Goal: Task Accomplishment & Management: Use online tool/utility

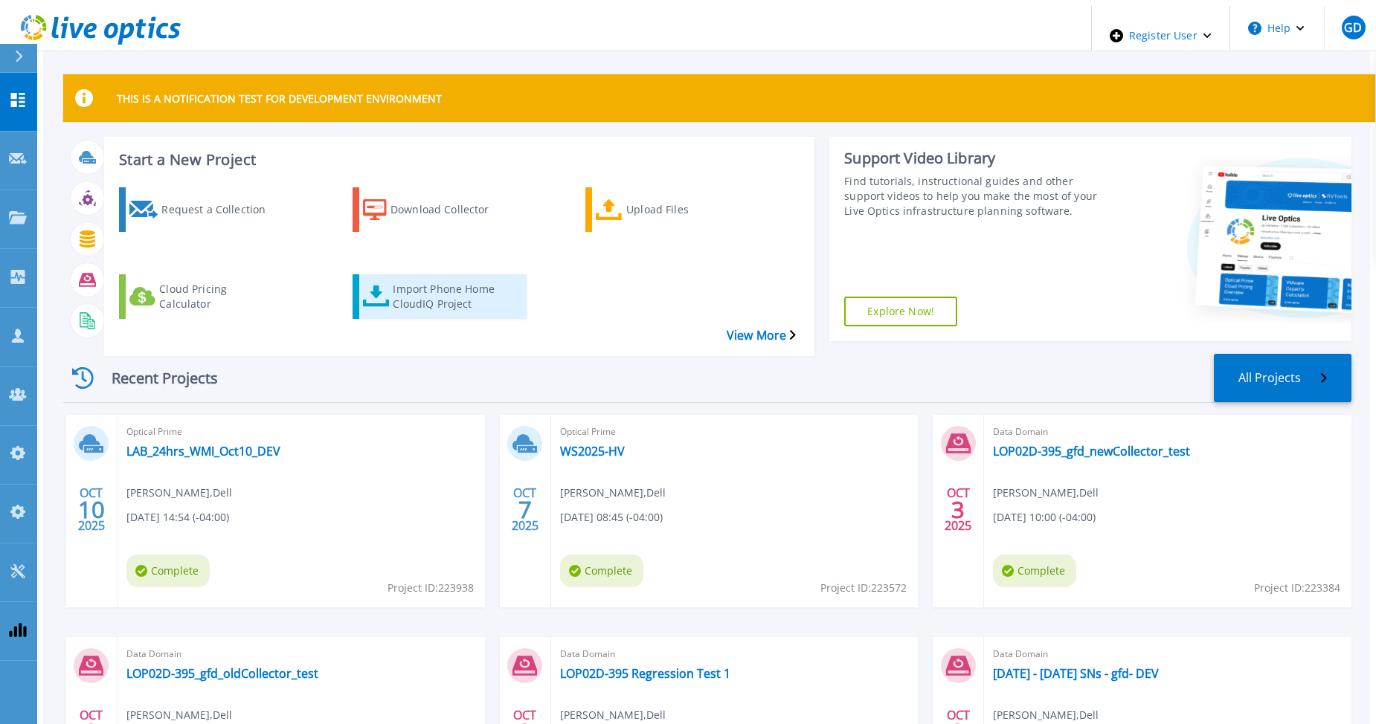
click at [396, 278] on div "Import Phone Home CloudIQ Project" at bounding box center [452, 296] width 119 height 37
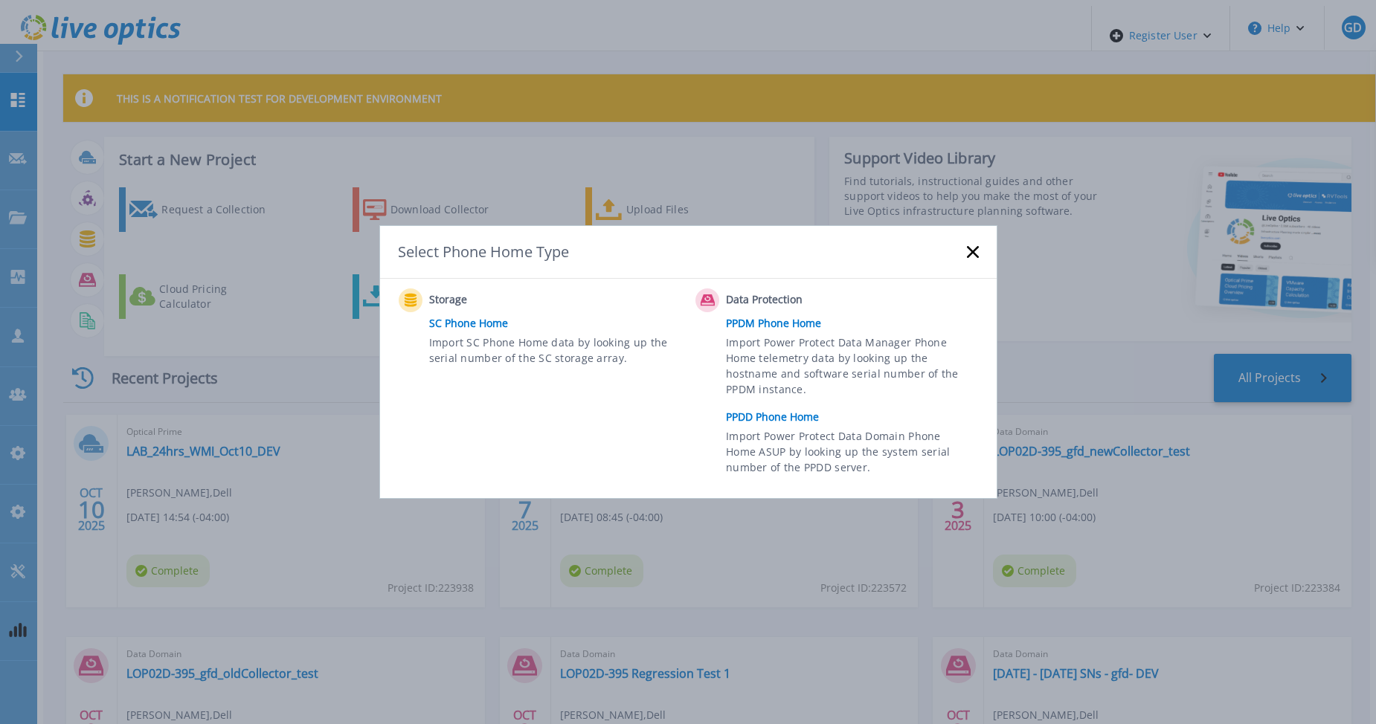
click at [768, 416] on link "PPDD Phone Home" at bounding box center [855, 417] width 259 height 22
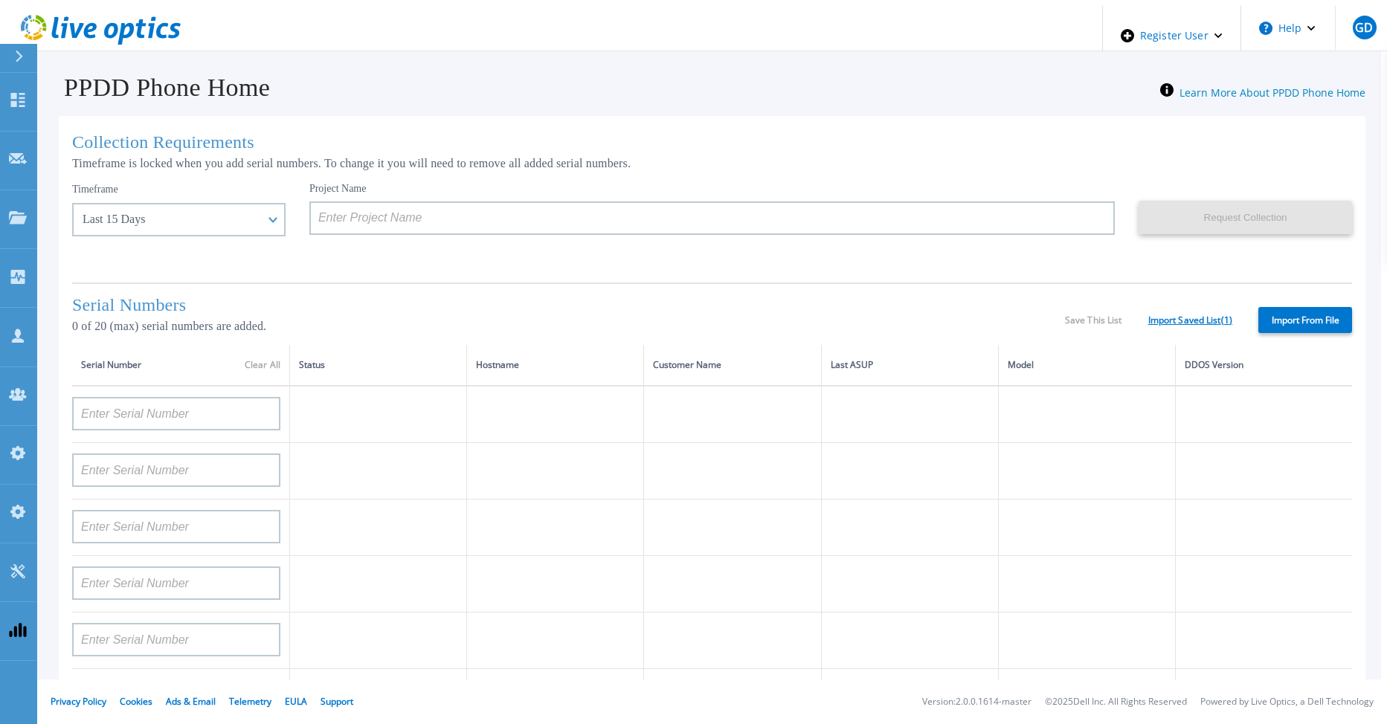
click at [1202, 315] on link "Import Saved List ( 1 )" at bounding box center [1190, 320] width 84 height 10
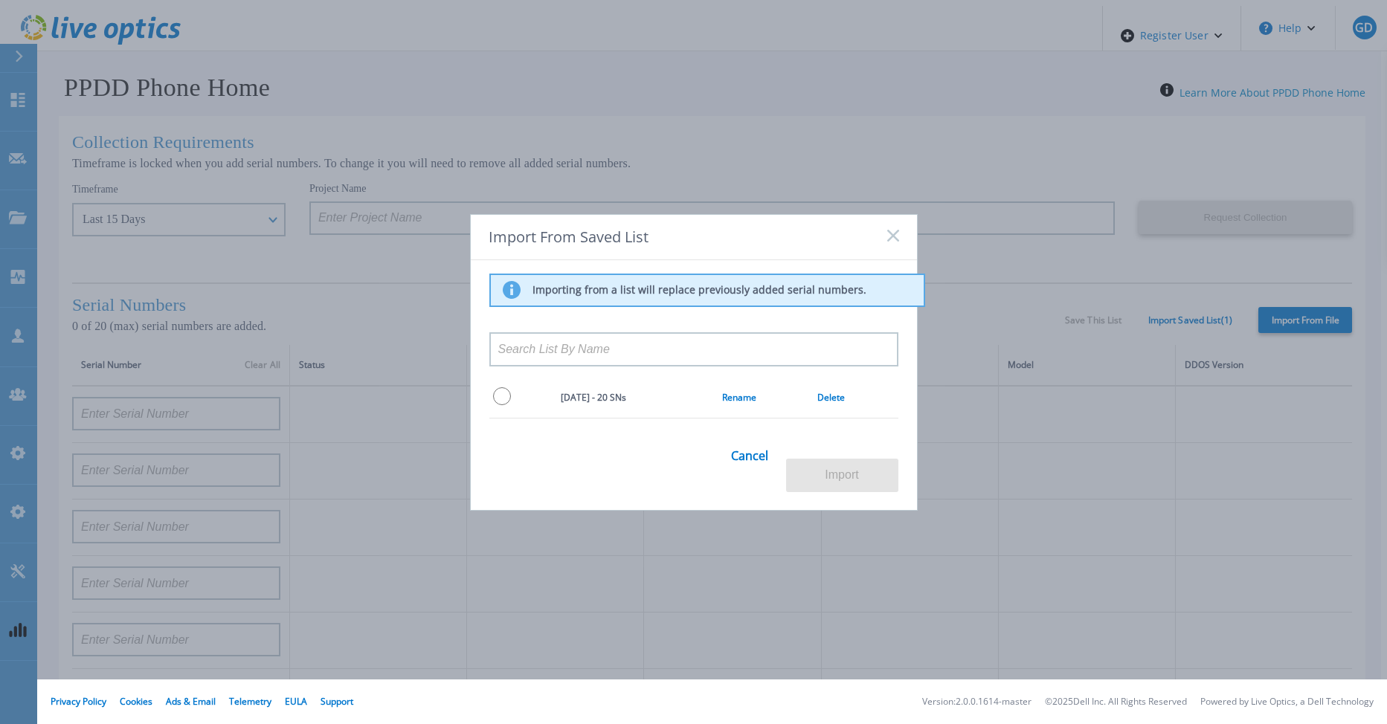
click at [501, 404] on input "radio" at bounding box center [502, 396] width 18 height 18
radio input "true"
click at [838, 465] on button "Import" at bounding box center [842, 475] width 112 height 33
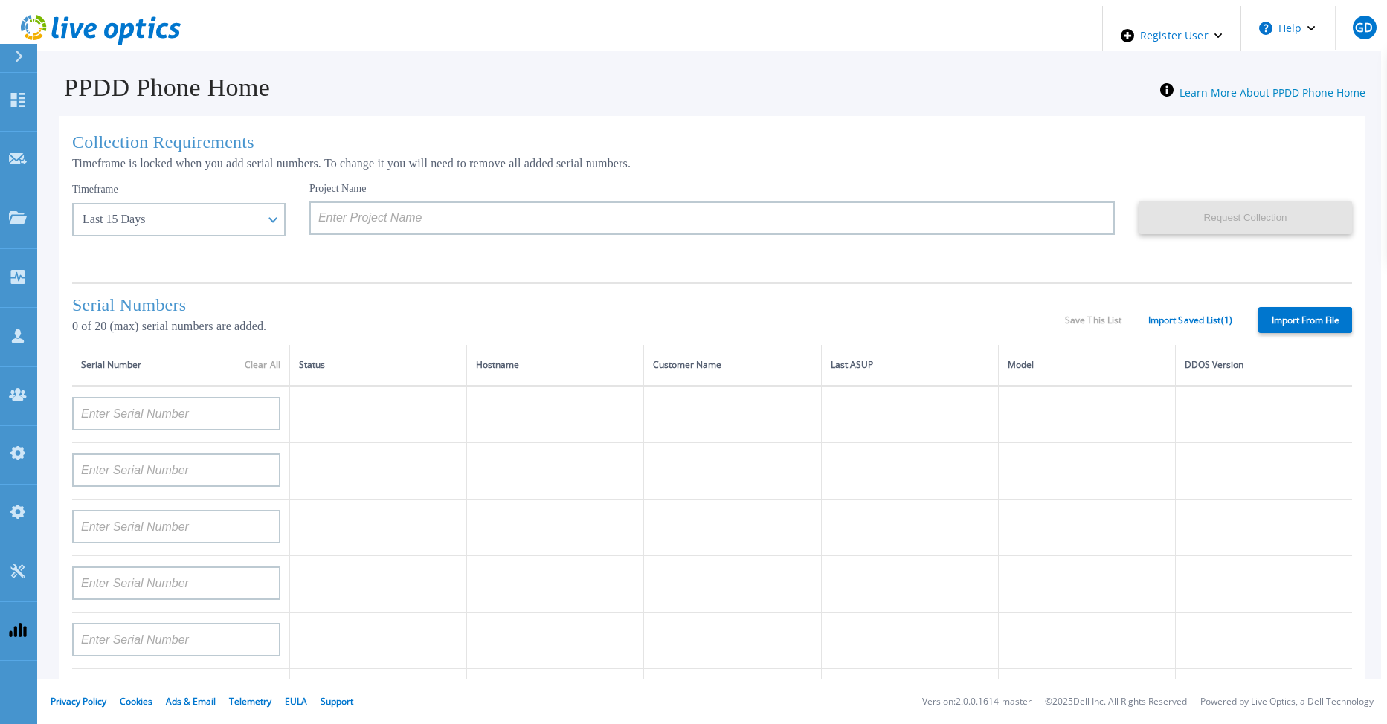
type input "APX00232004278"
type input "TF3J4180100097"
type input "DE404211748719"
type input "APM00181610916"
type input "APM00223204559"
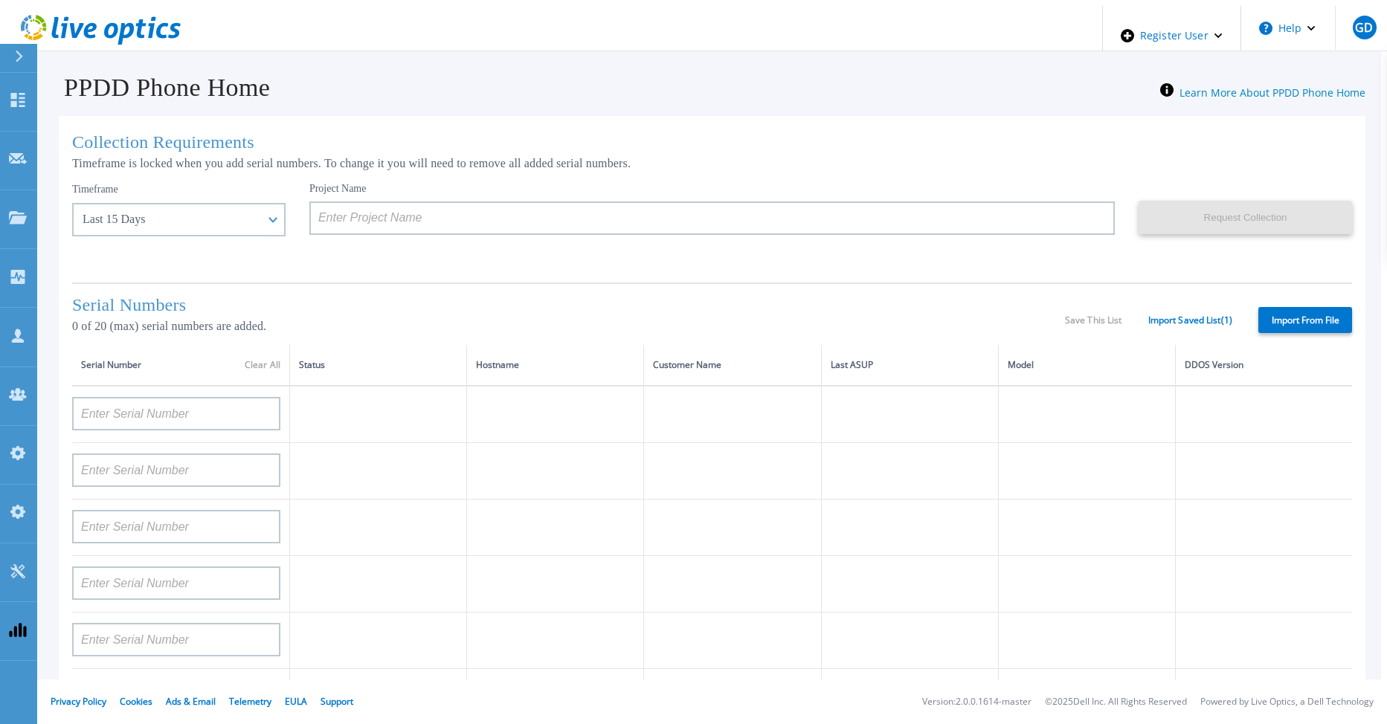
type input "APM00181623902"
type input "APM00213408994"
type input "CKM00192200744"
type input "APX00241704861"
type input "APM00214907936"
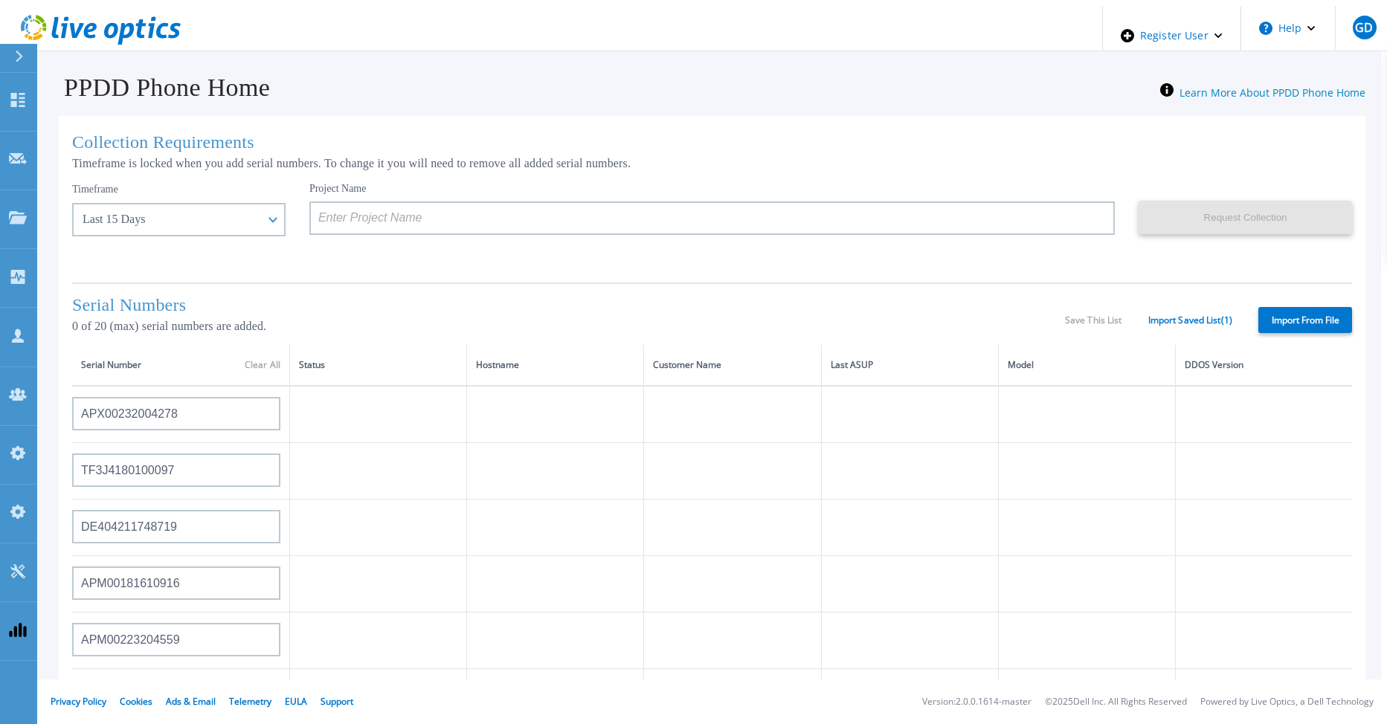
type input "CKM00193701478"
type input "CKM00184602619"
type input "APM00203219154"
type input "APM00212026970"
type input "APX00221800030"
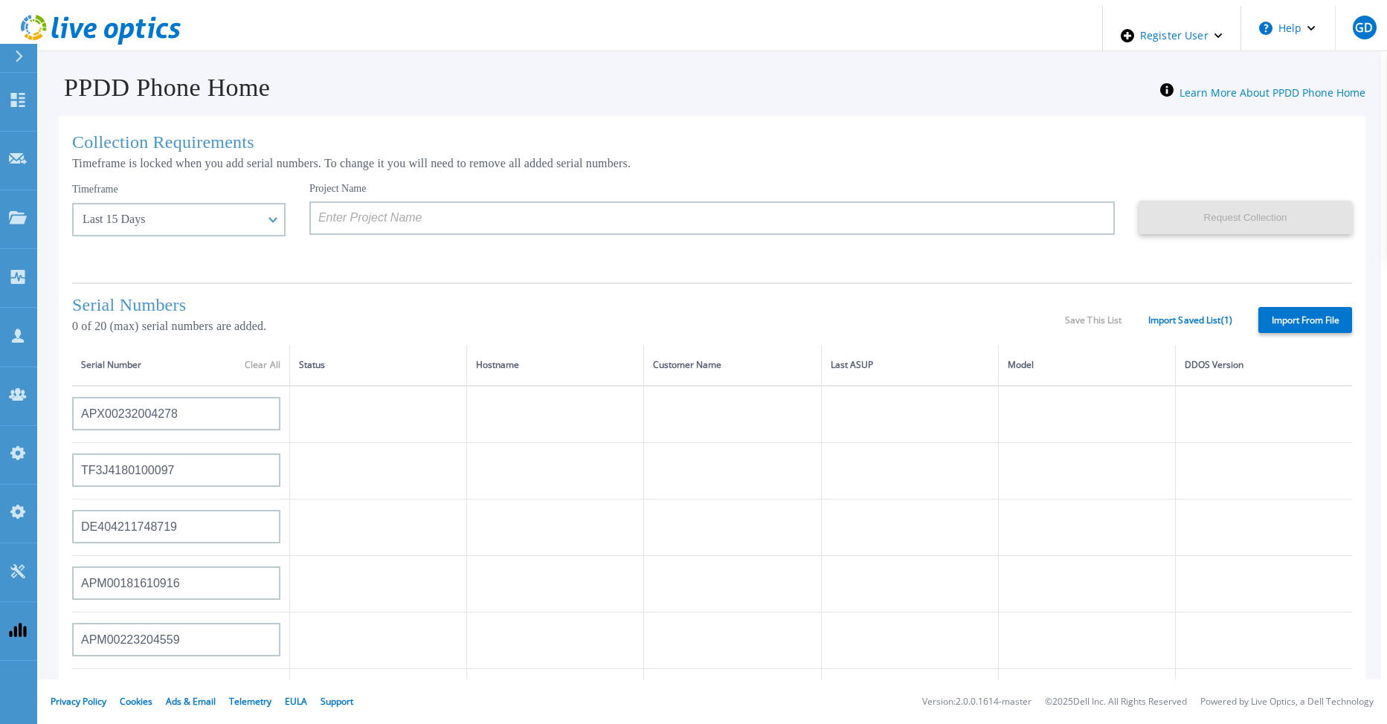
type input "APM00211507774"
type input "APM00212712898"
type input "APM00184715882"
type input "APM00211204803"
type input "APM00212026971"
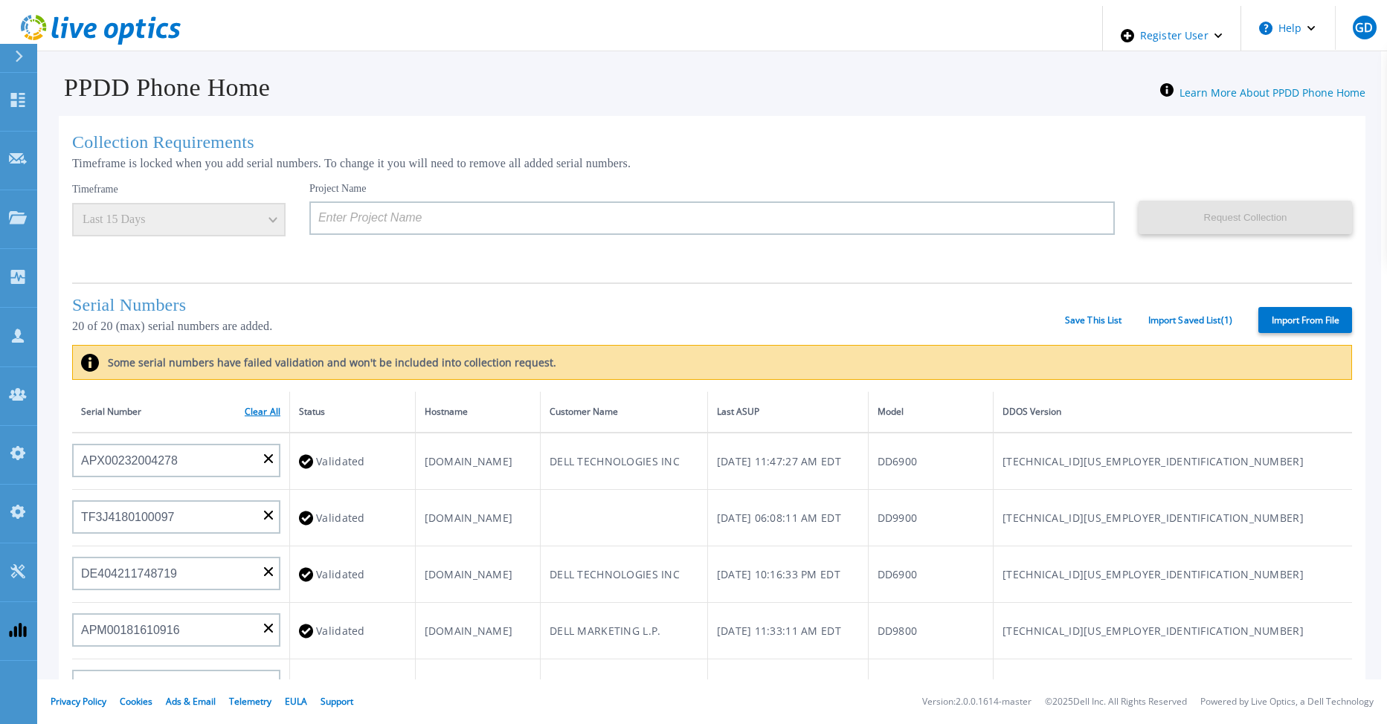
click at [246, 410] on link "Clear All" at bounding box center [263, 412] width 36 height 10
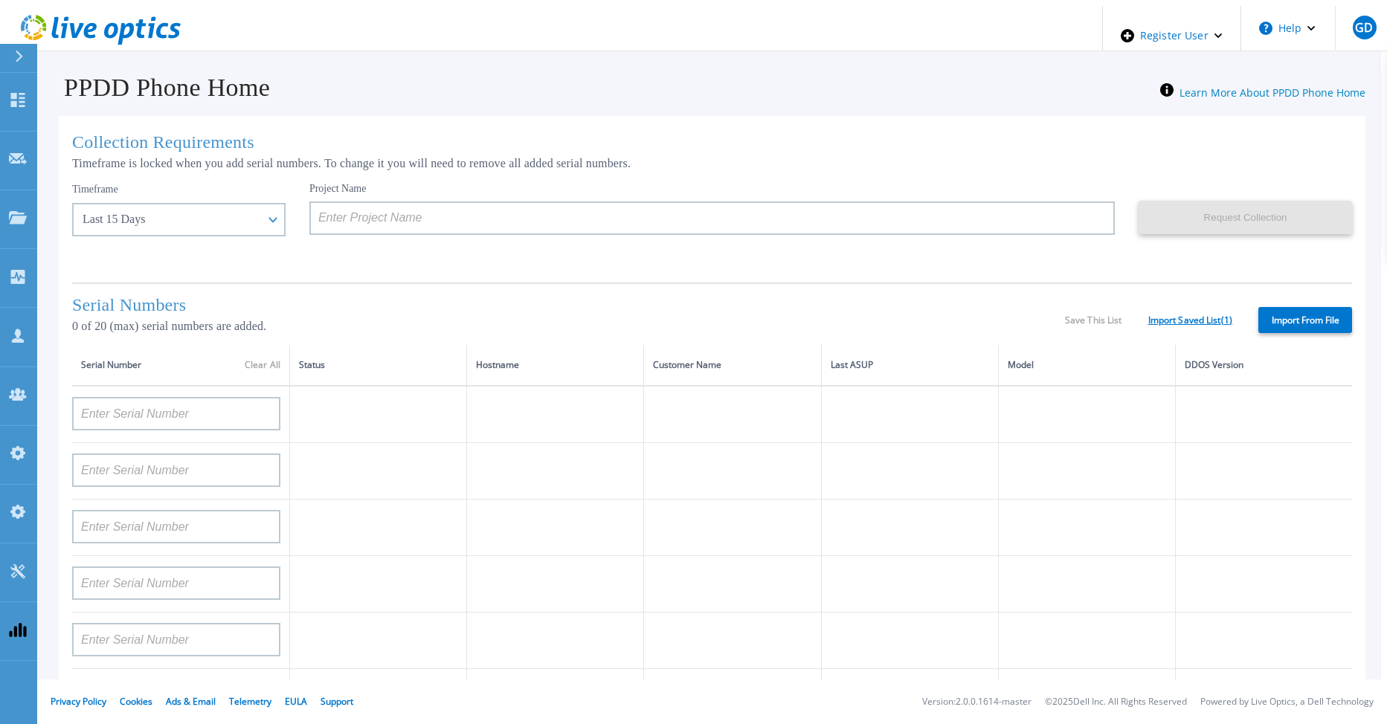
click at [1202, 315] on link "Import Saved List ( 1 )" at bounding box center [1190, 320] width 84 height 10
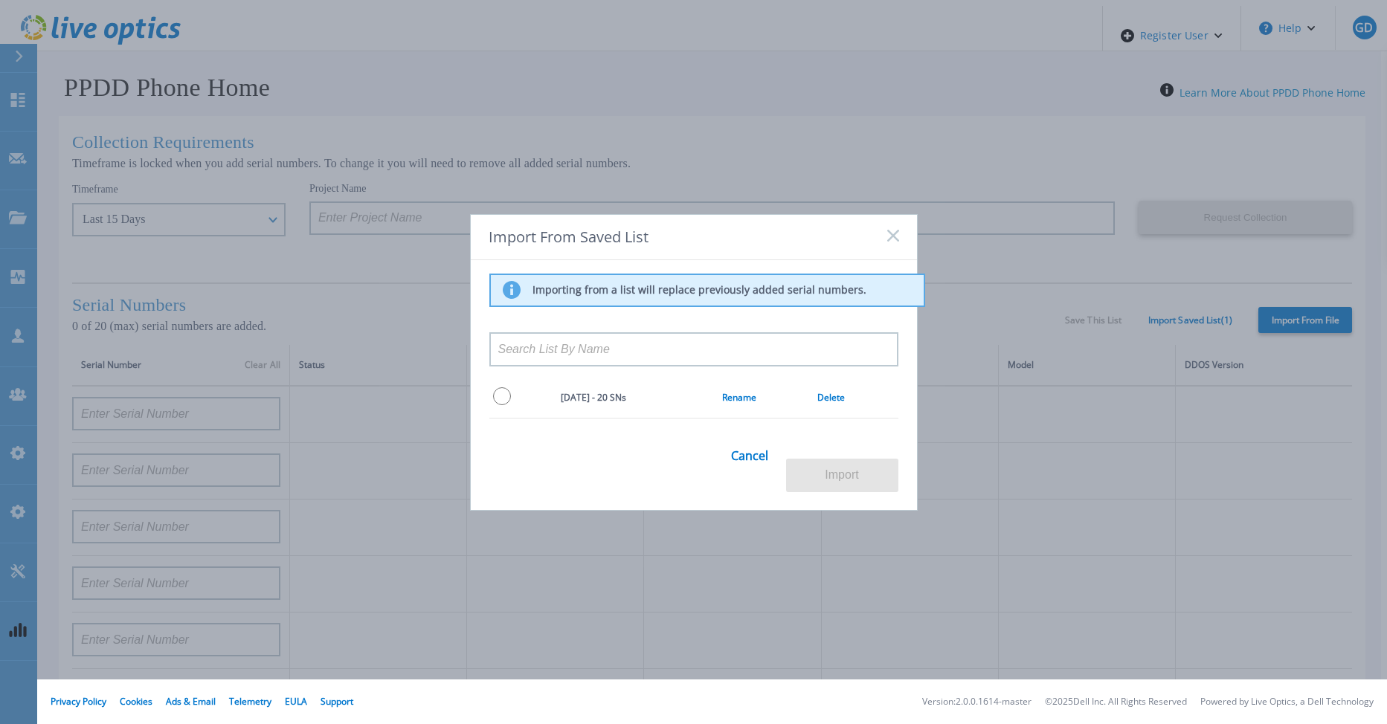
click at [494, 405] on input "radio" at bounding box center [502, 396] width 18 height 18
radio input "true"
click at [826, 462] on button "Import" at bounding box center [842, 475] width 112 height 33
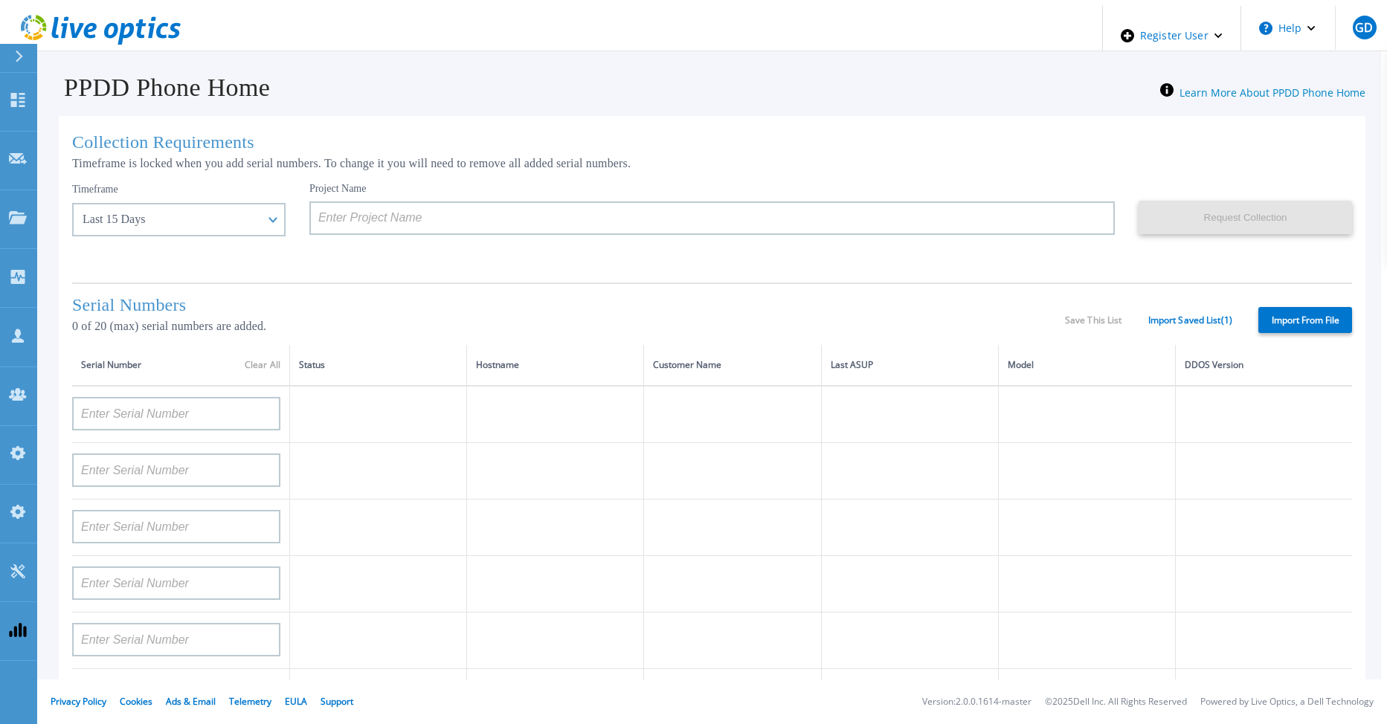
type input "APX00232004278"
type input "TF3J4180100097"
type input "DE404211748719"
type input "APM00181610916"
type input "APM00223204559"
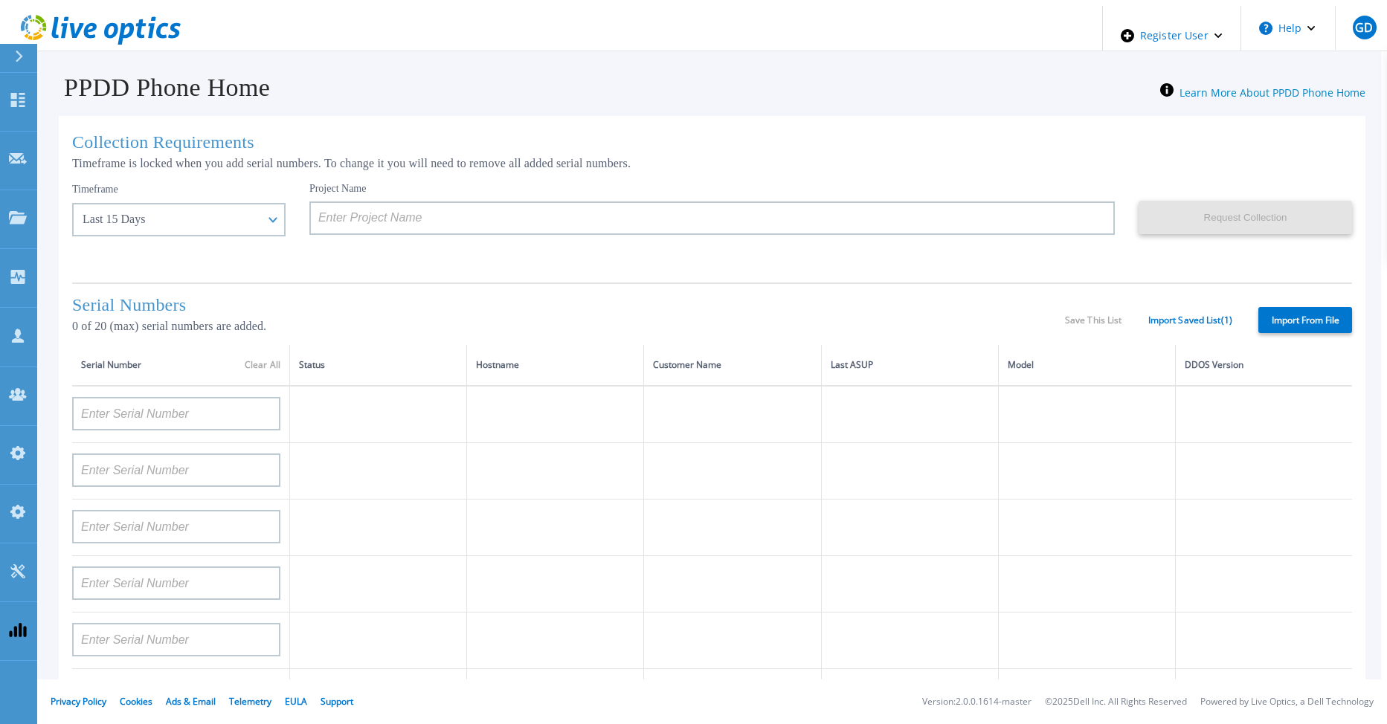
type input "APM00181623902"
type input "APM00213408994"
type input "CKM00192200744"
type input "APX00241704861"
type input "APM00214907936"
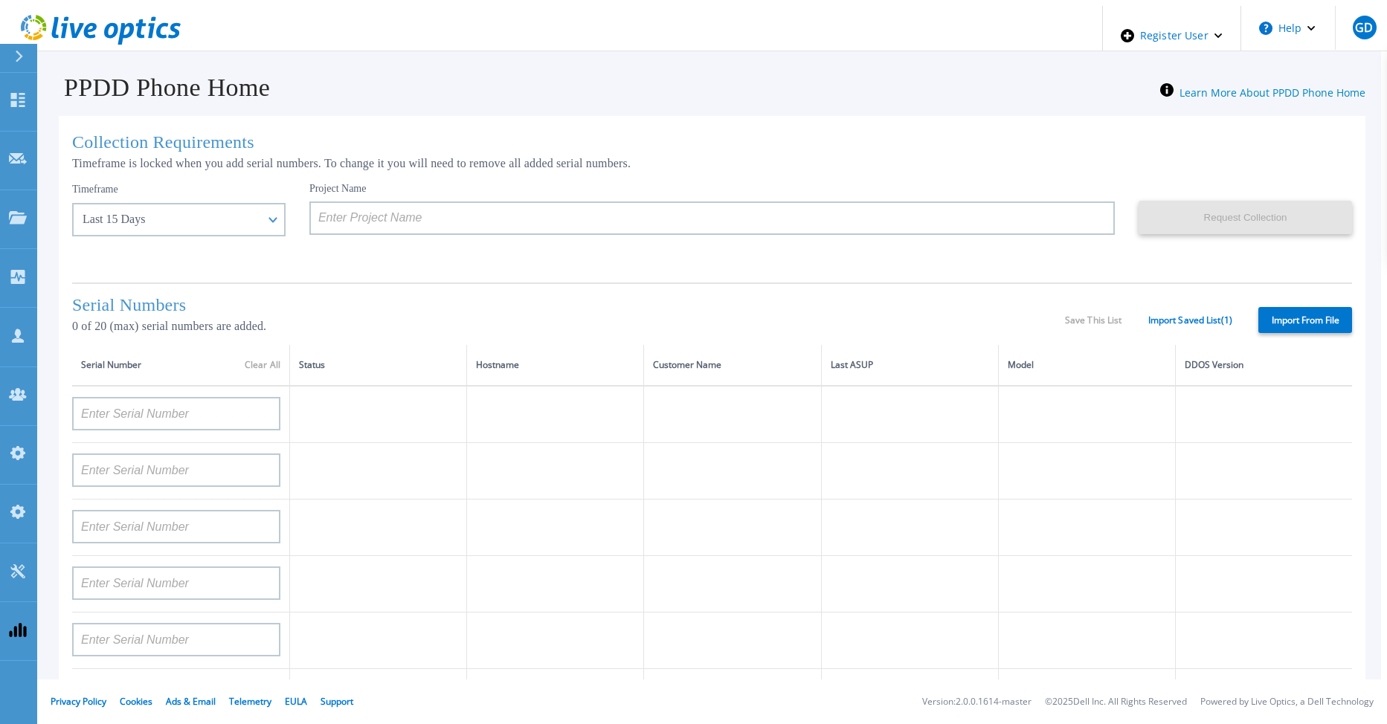
type input "CKM00193701478"
type input "CKM00184602619"
type input "APM00203219154"
type input "APM00212026970"
type input "APX00221800030"
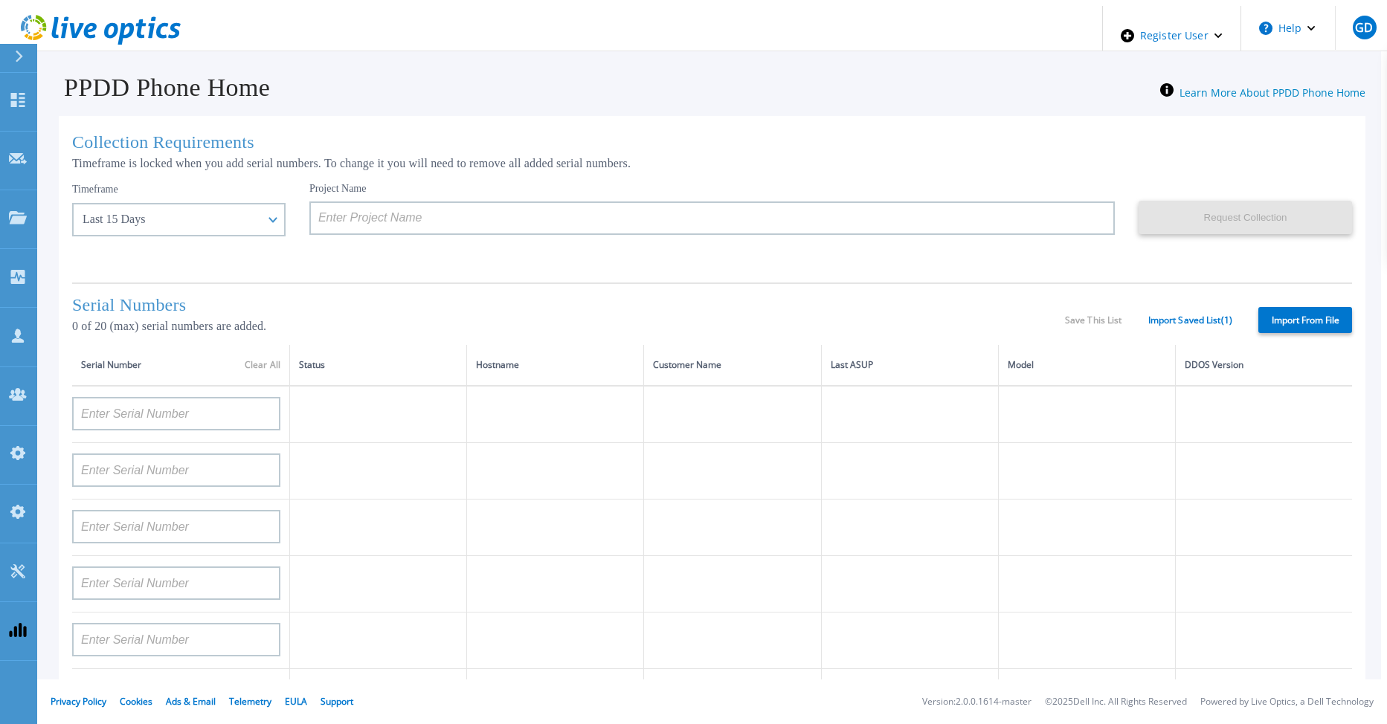
type input "APM00211507774"
type input "APM00212712898"
type input "APM00184715882"
type input "APM00211204803"
type input "APM00212026971"
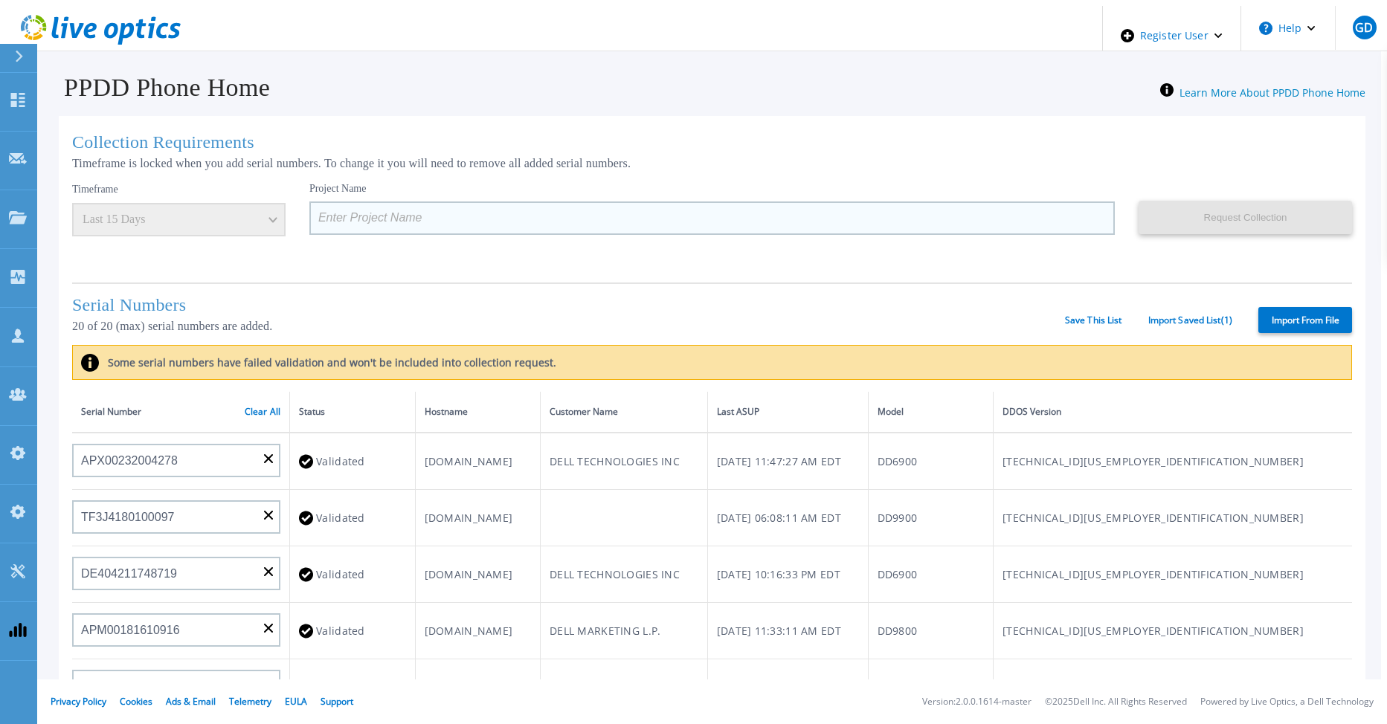
click at [436, 219] on input at bounding box center [711, 217] width 805 height 33
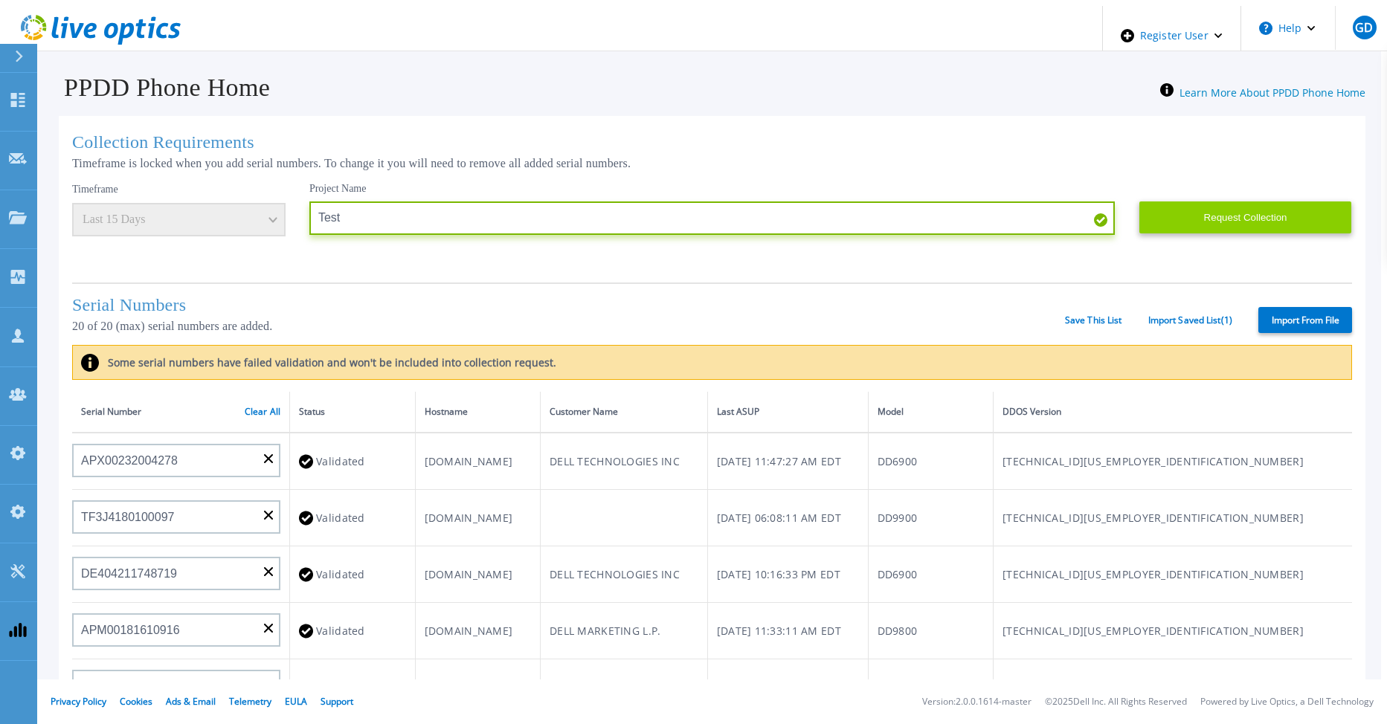
type input "Test"
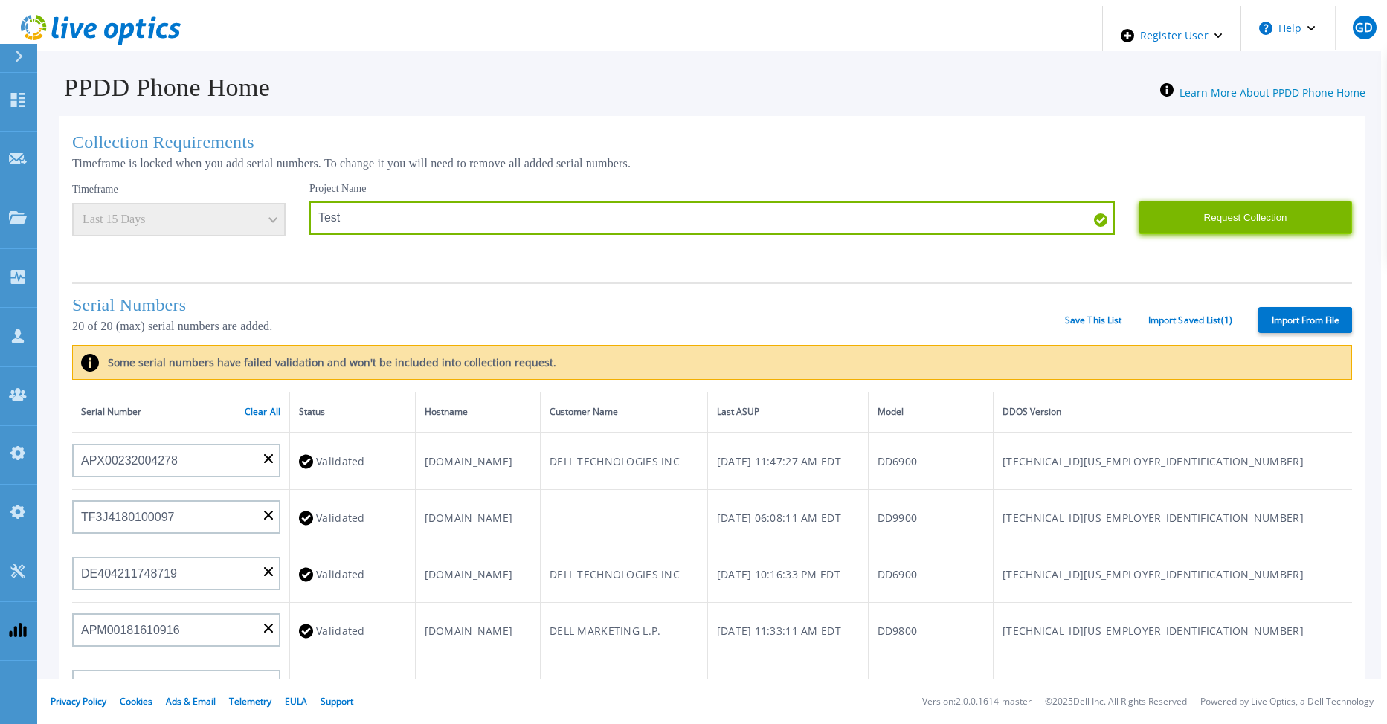
click at [1226, 206] on button "Request Collection" at bounding box center [1244, 217] width 213 height 33
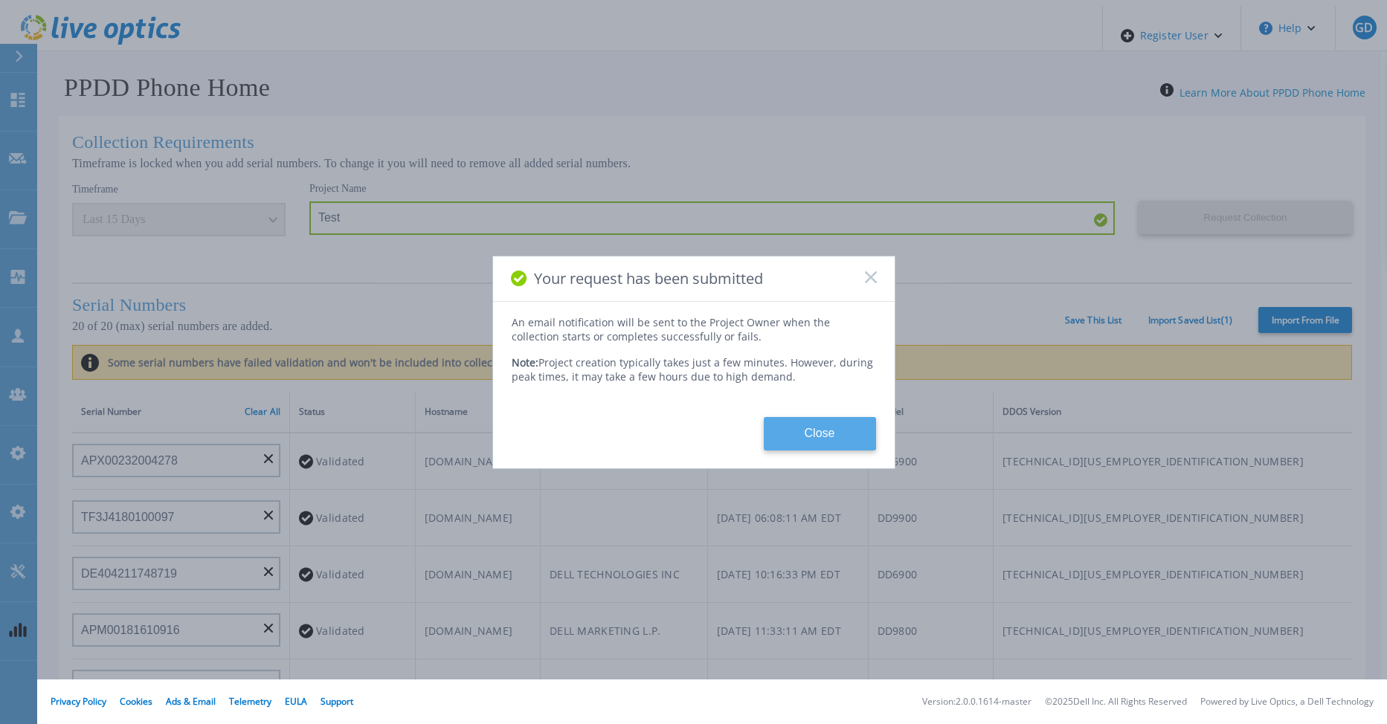
click at [868, 429] on button "Close" at bounding box center [820, 433] width 112 height 33
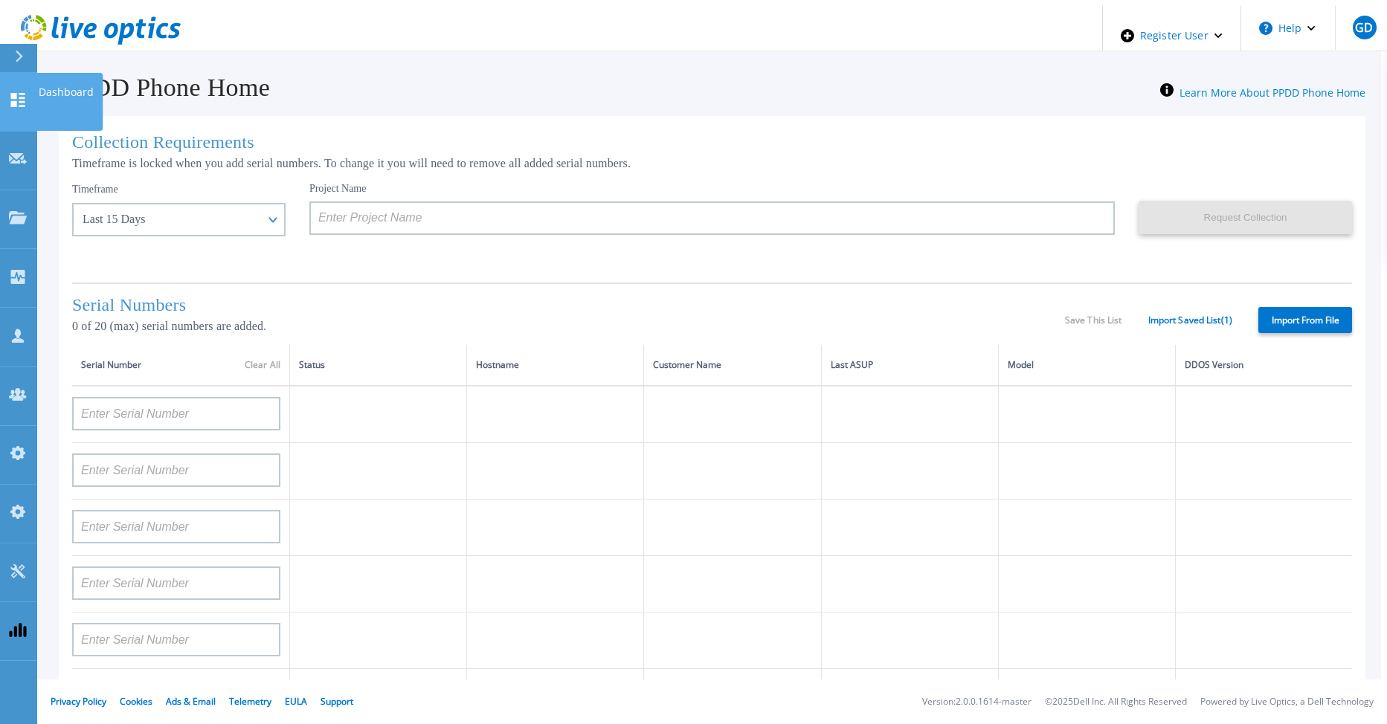
click at [27, 88] on link "Dashboard Dashboard" at bounding box center [18, 102] width 37 height 59
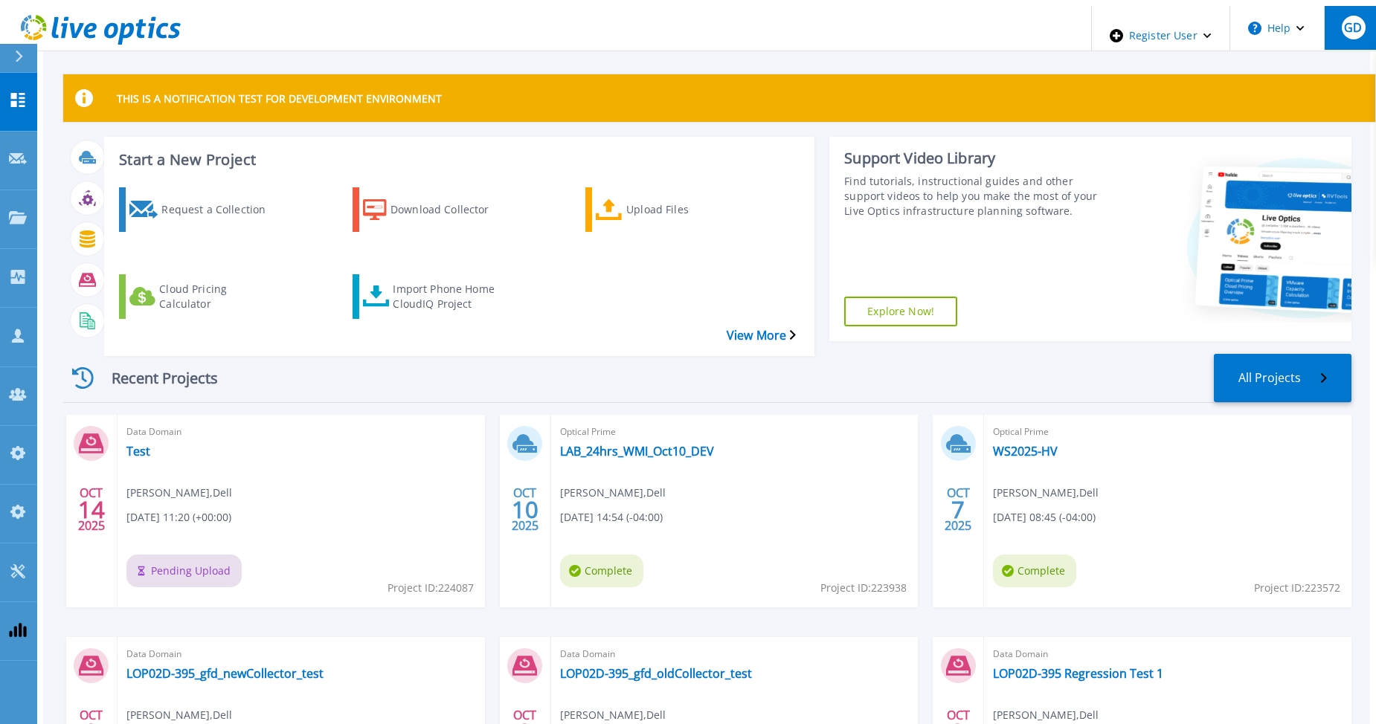
click at [1344, 28] on span "GD" at bounding box center [1353, 28] width 18 height 12
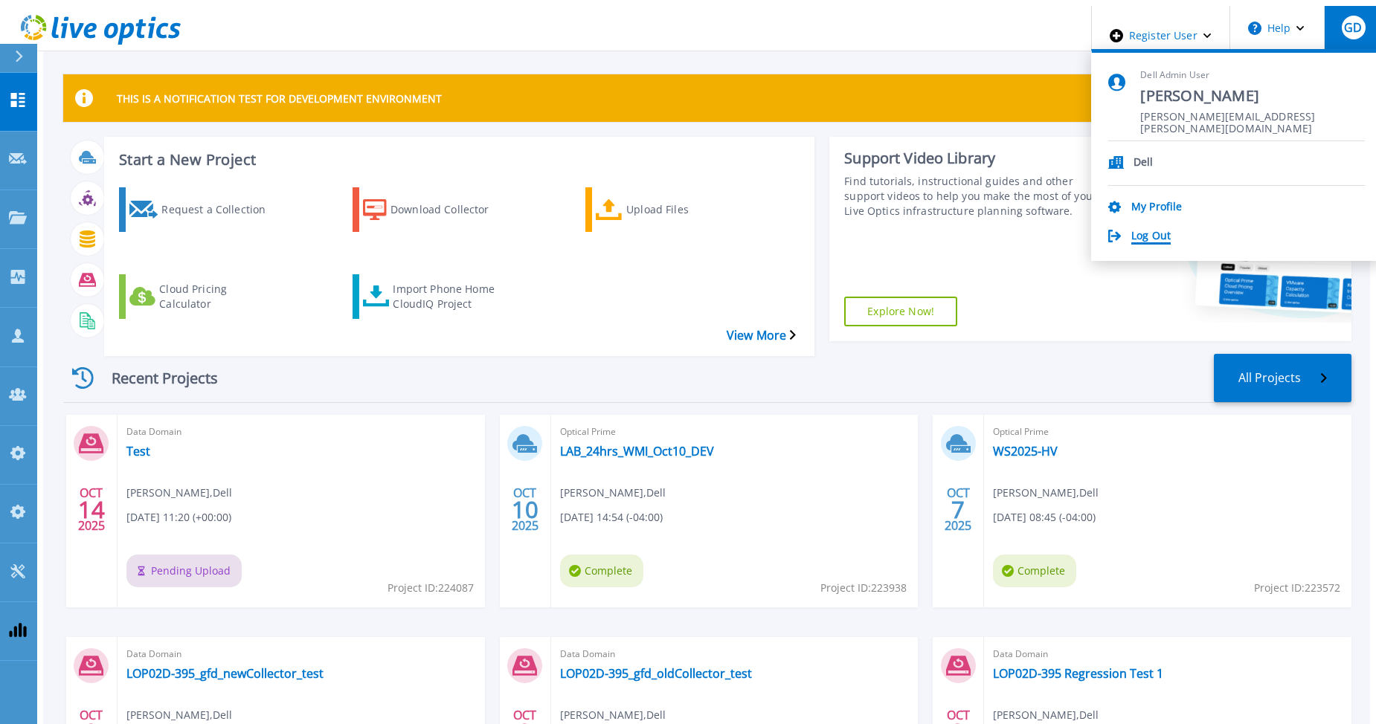
click at [1170, 230] on link "Log Out" at bounding box center [1150, 237] width 39 height 14
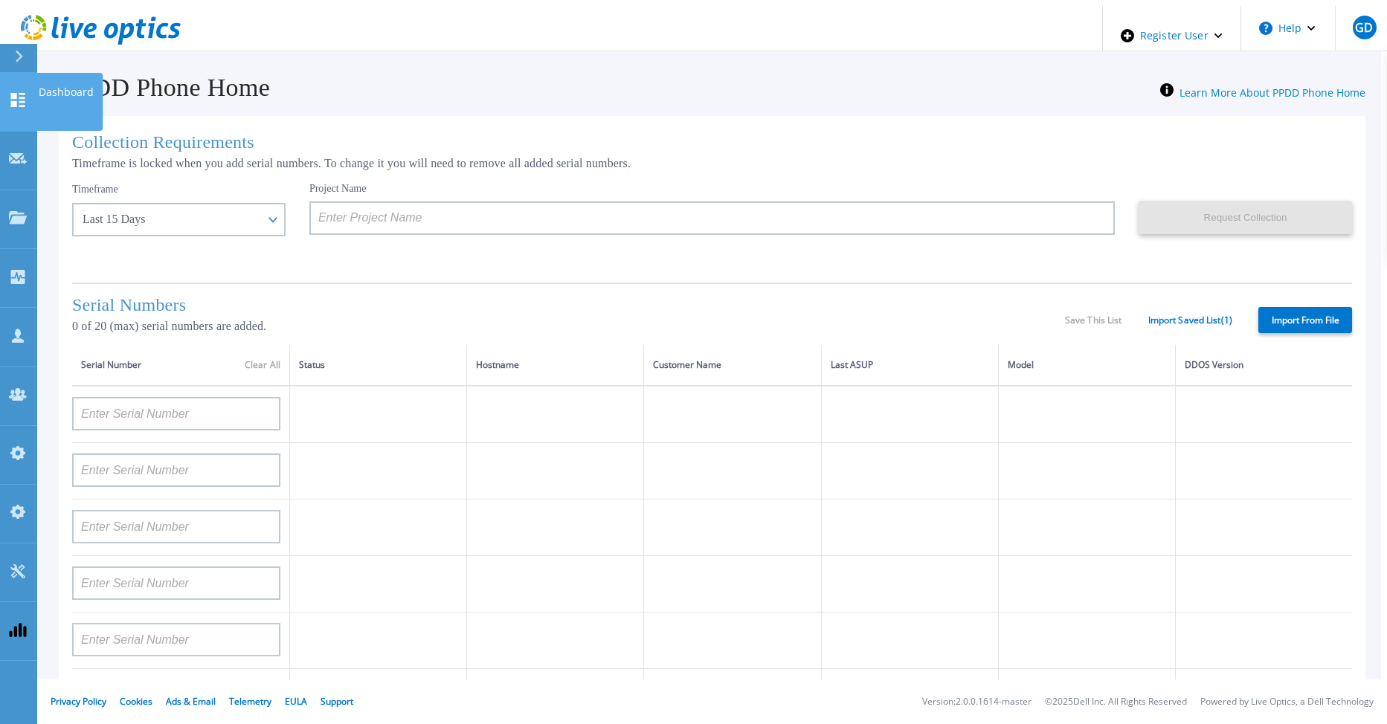
click at [19, 93] on icon at bounding box center [18, 100] width 18 height 14
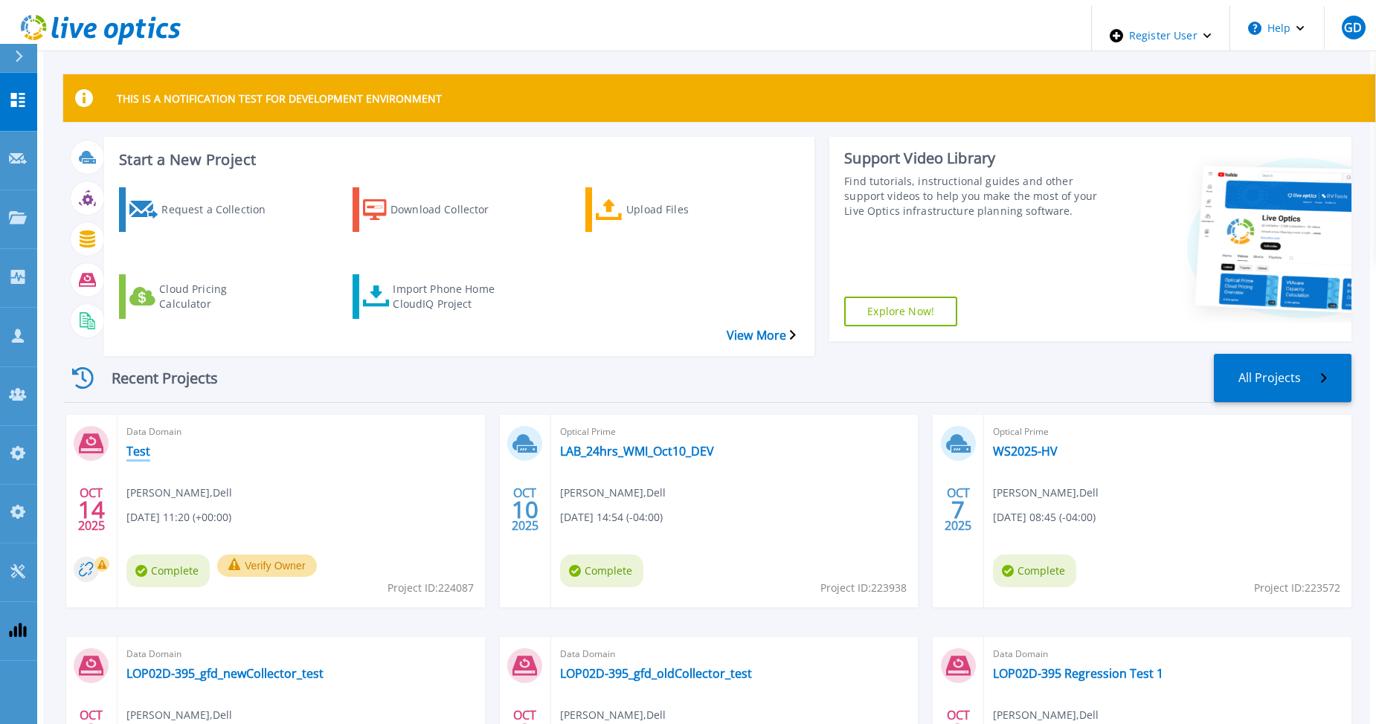
click at [126, 444] on link "Test" at bounding box center [138, 451] width 24 height 15
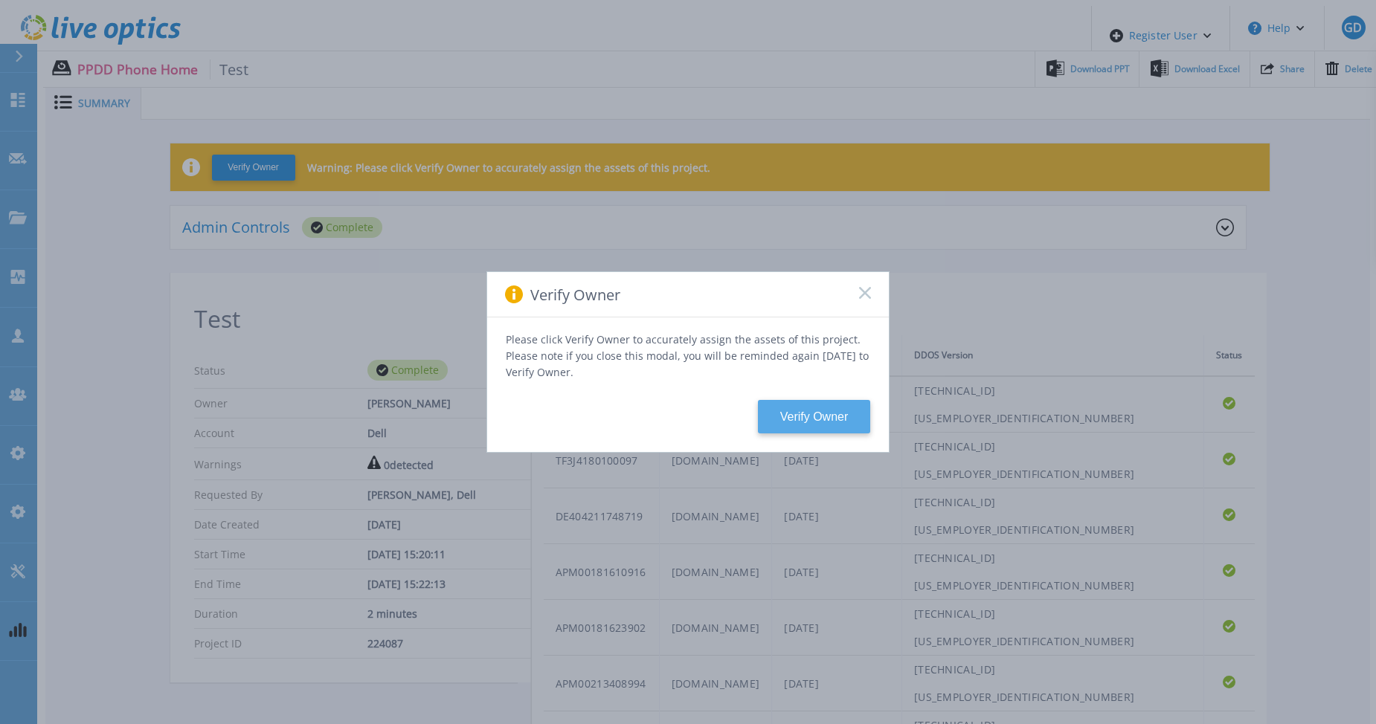
click at [803, 415] on button "Verify Owner" at bounding box center [814, 416] width 112 height 33
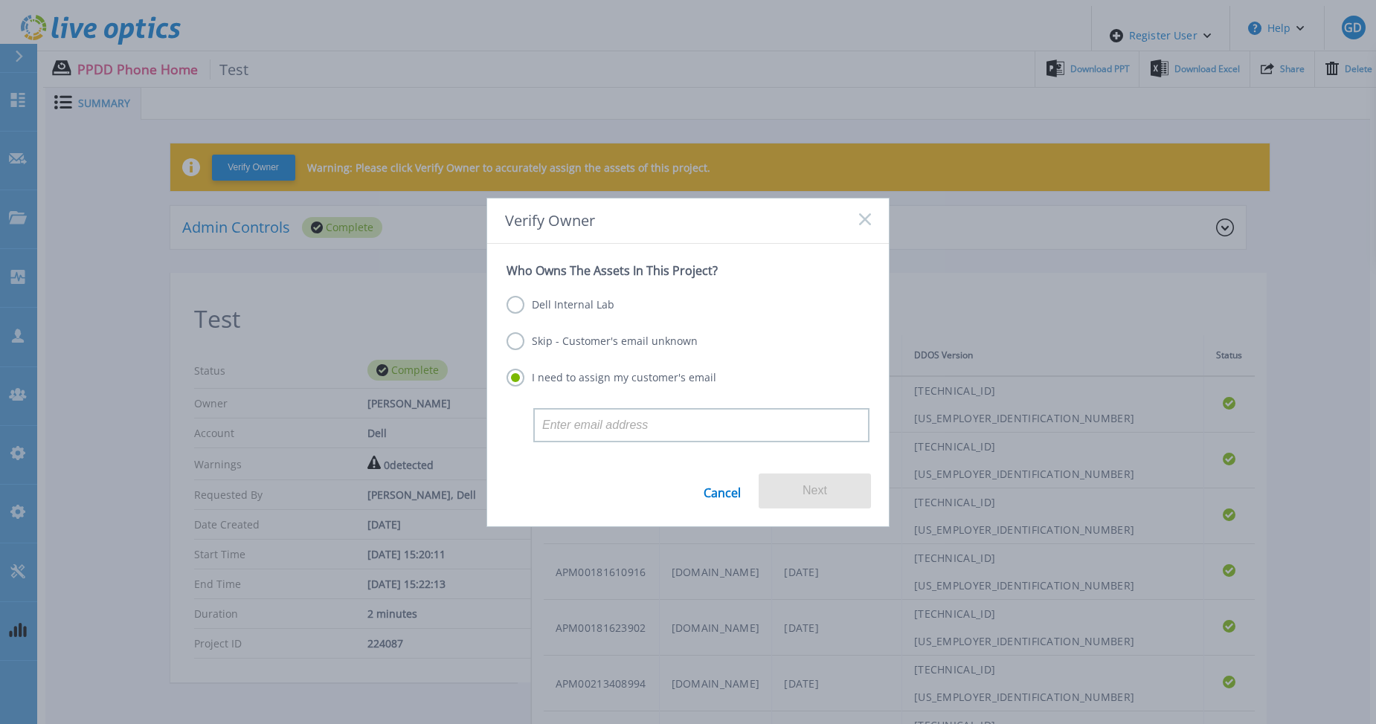
click at [591, 299] on label "Dell Internal Lab" at bounding box center [560, 305] width 108 height 18
click at [0, 0] on input "Dell Internal Lab" at bounding box center [0, 0] width 0 height 0
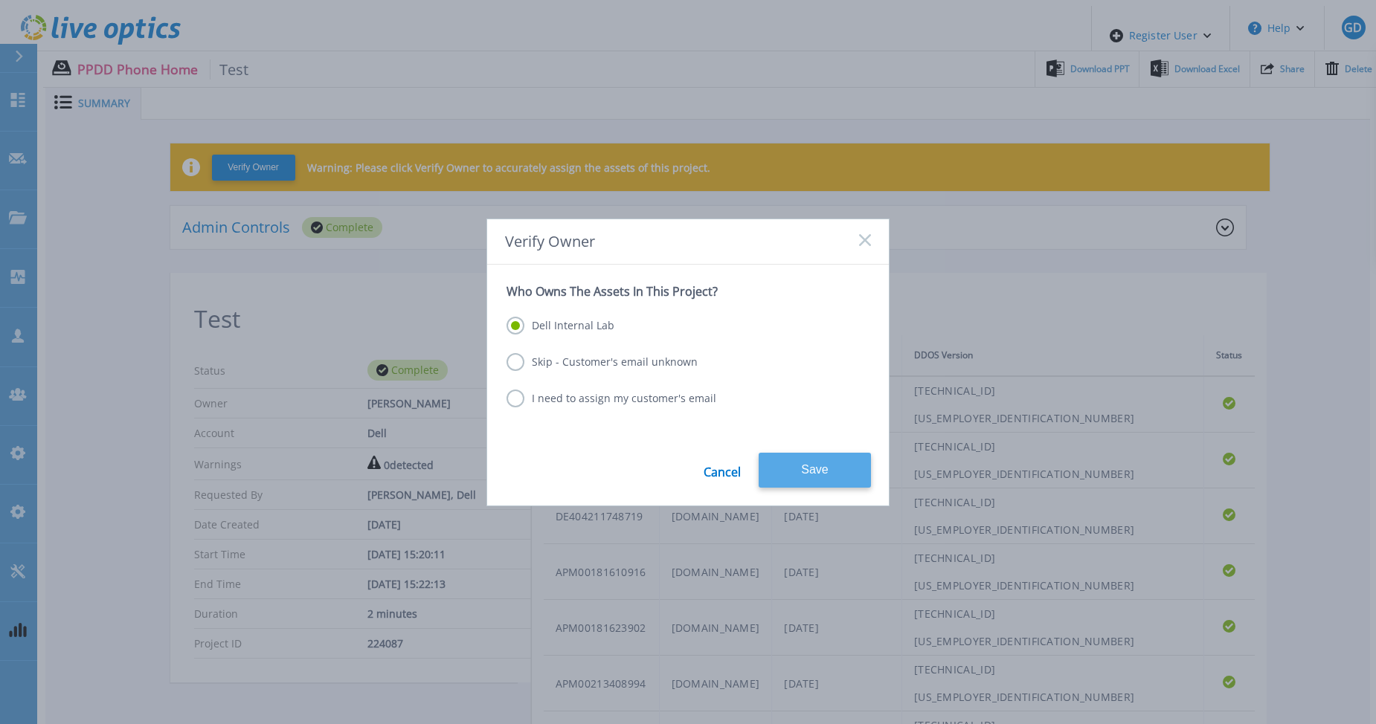
click at [815, 471] on button "Save" at bounding box center [814, 470] width 112 height 35
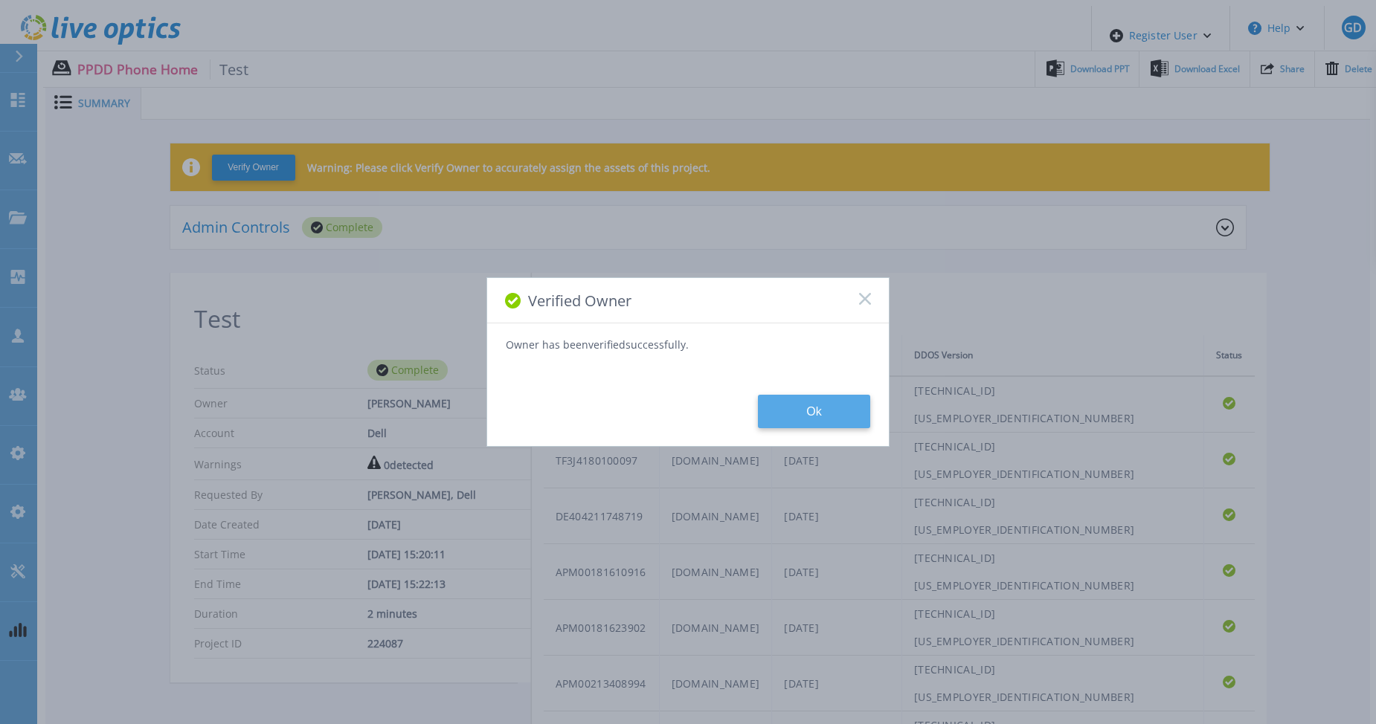
click at [804, 411] on button "Ok" at bounding box center [814, 411] width 112 height 33
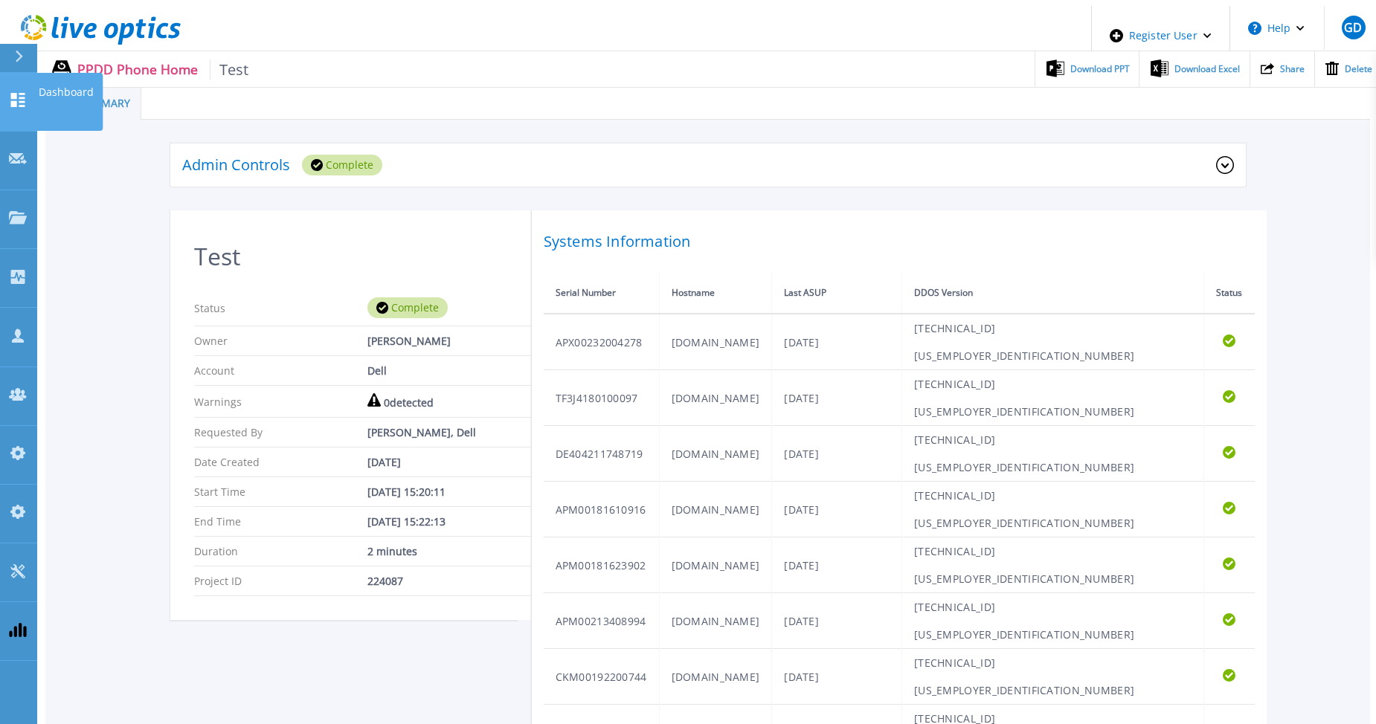
click at [22, 93] on icon at bounding box center [18, 100] width 14 height 14
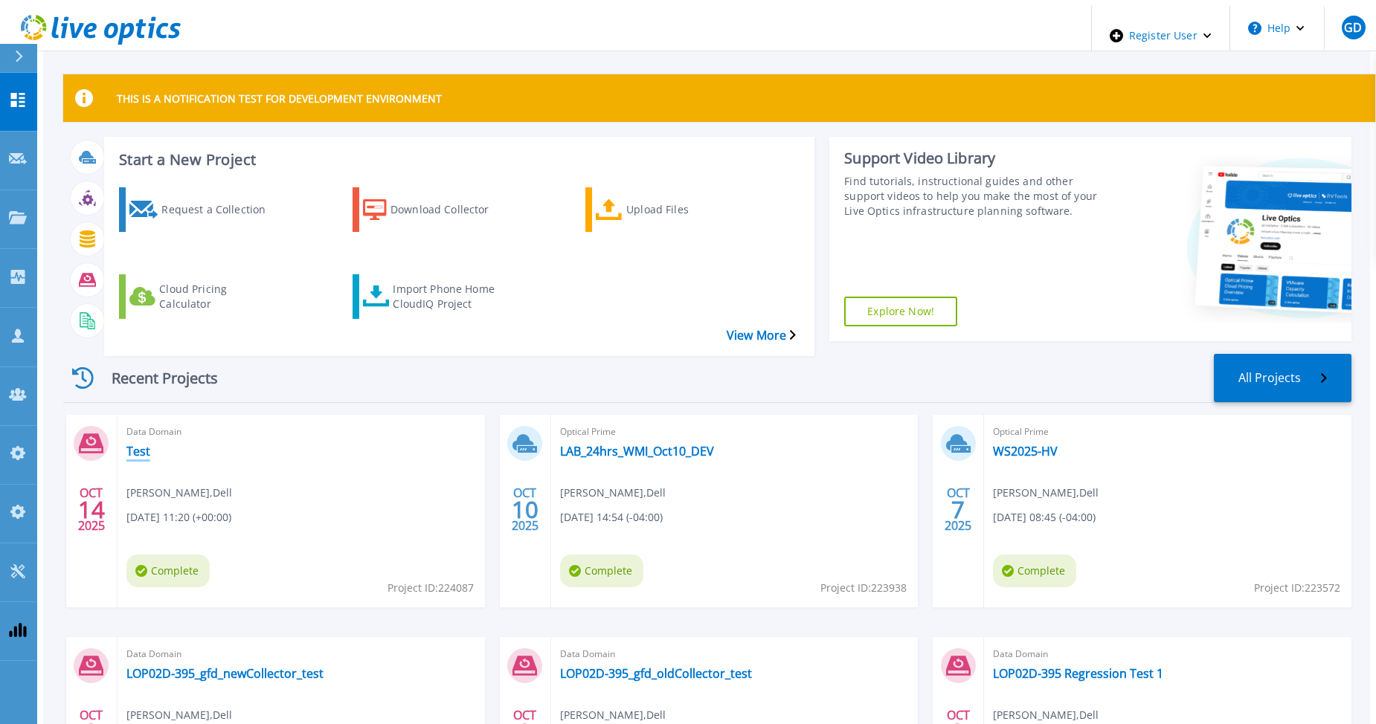
click at [126, 444] on link "Test" at bounding box center [138, 451] width 24 height 15
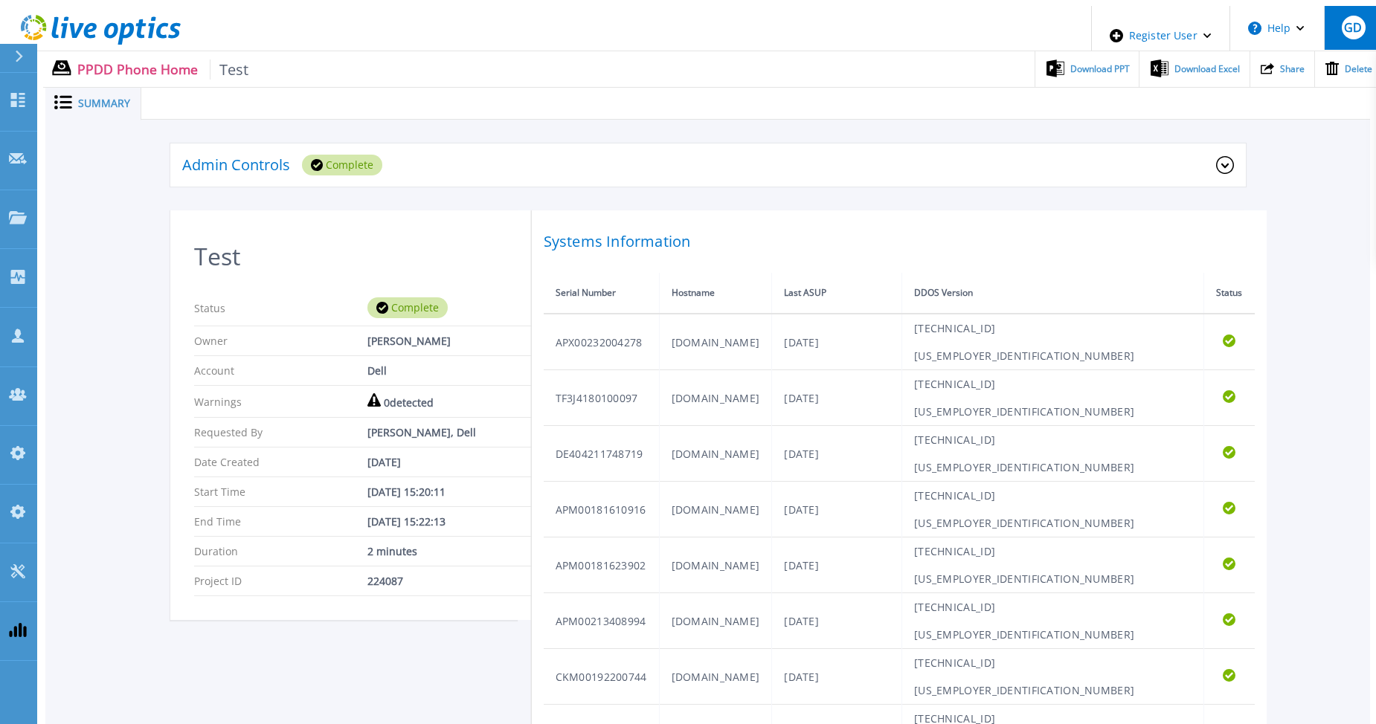
click at [1341, 37] on button "GD" at bounding box center [1352, 28] width 58 height 44
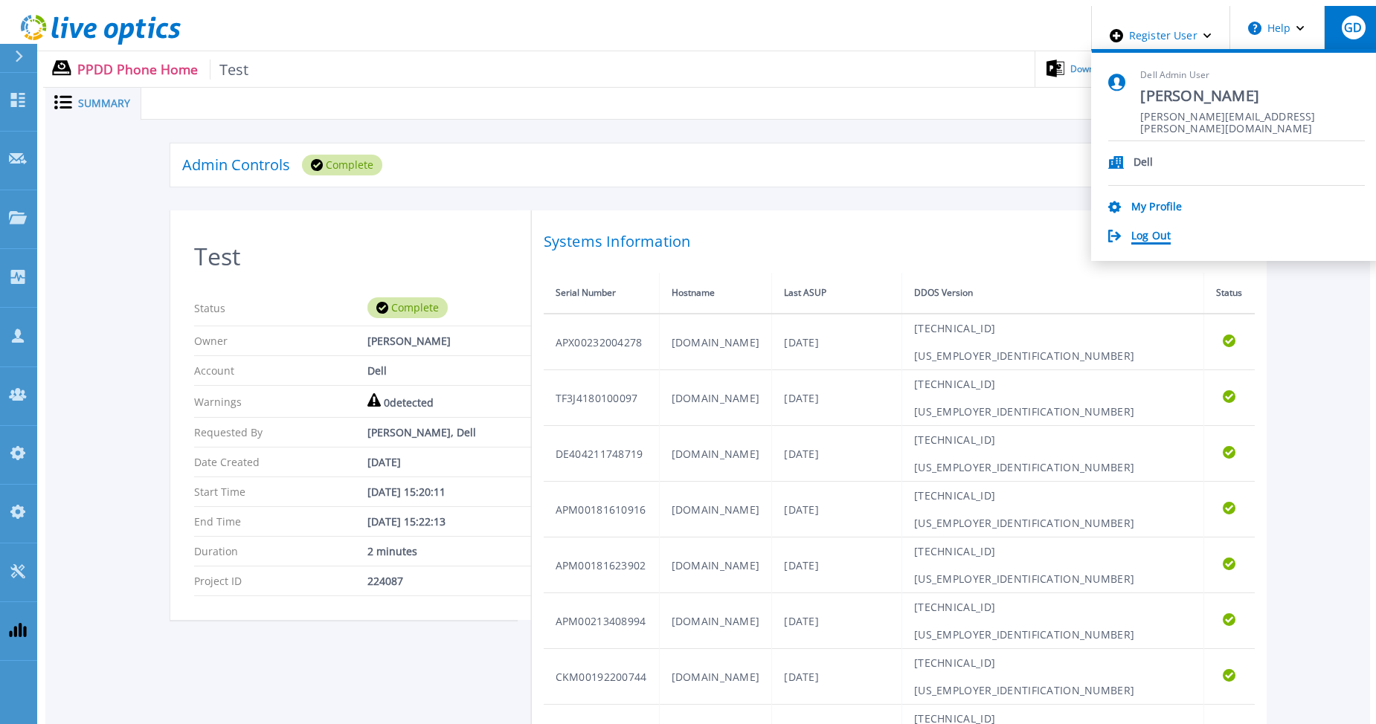
click at [1166, 233] on link "Log Out" at bounding box center [1150, 237] width 39 height 14
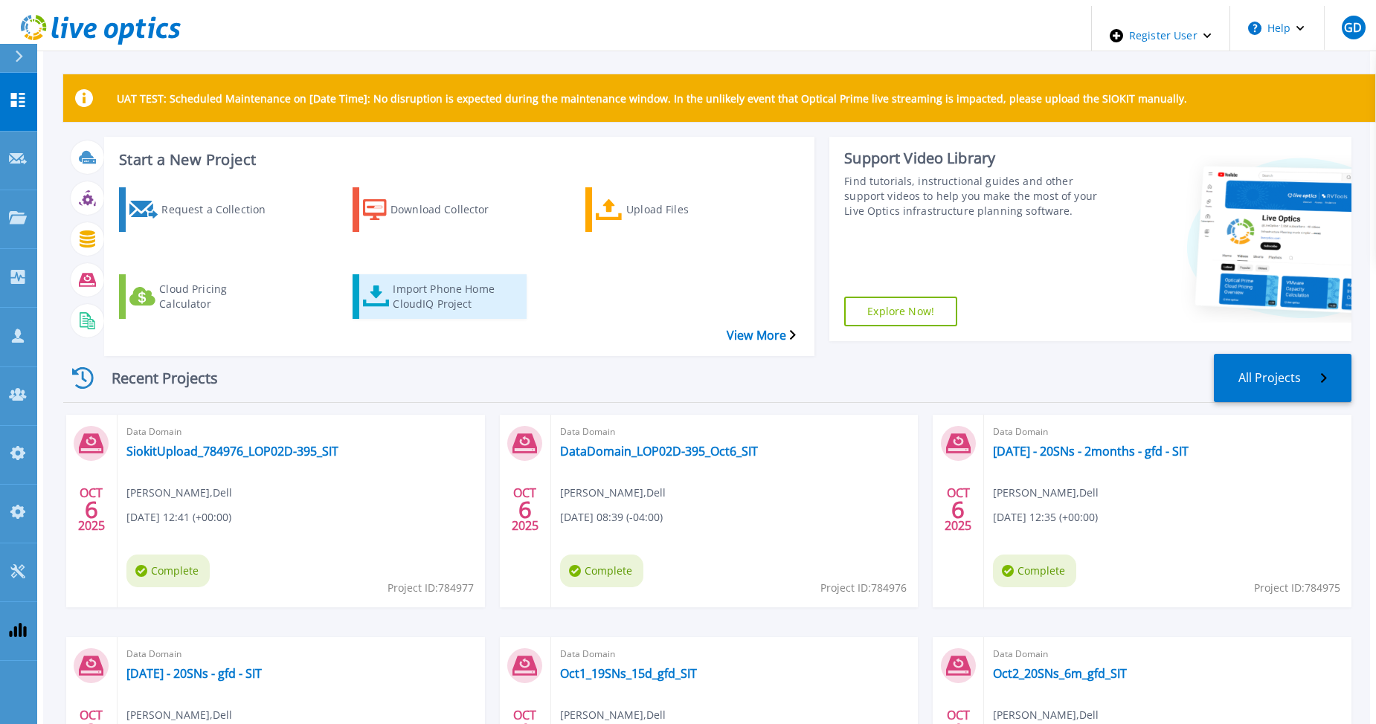
click at [453, 278] on div "Import Phone Home CloudIQ Project" at bounding box center [452, 296] width 119 height 37
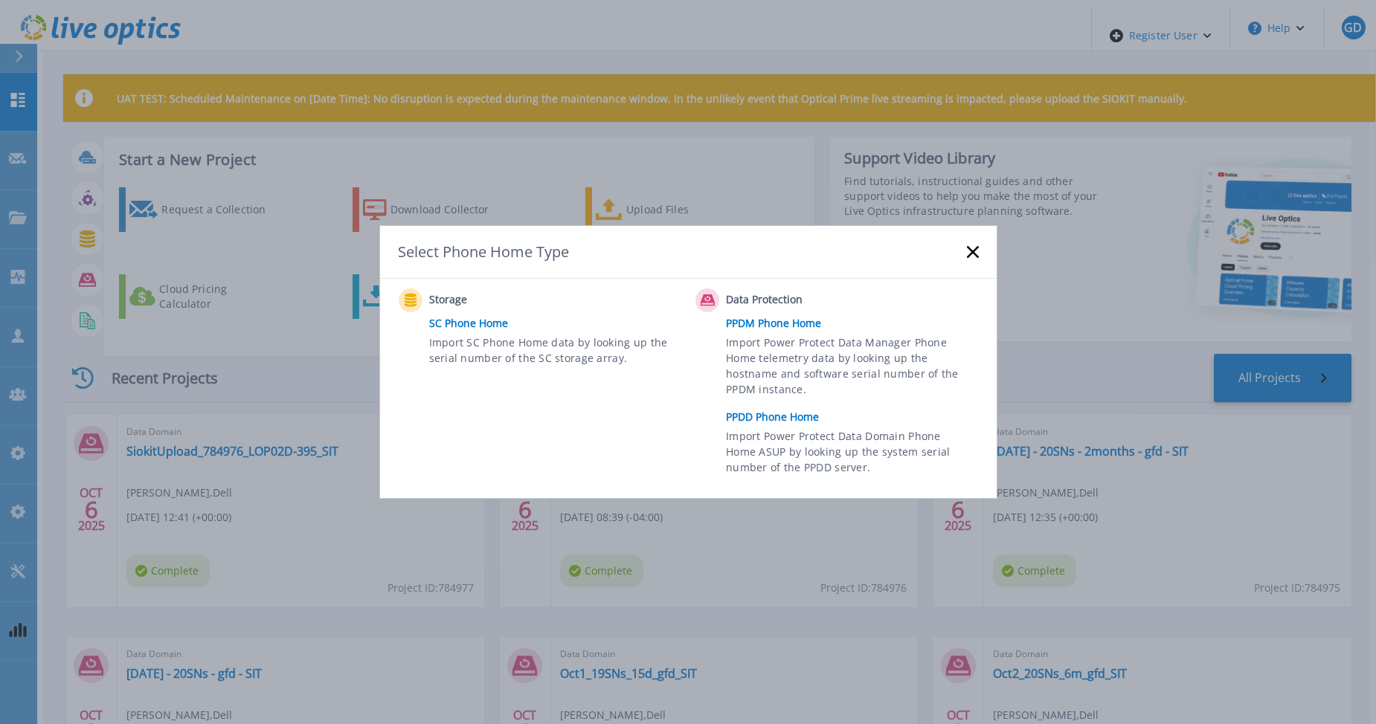
click at [750, 412] on link "PPDD Phone Home" at bounding box center [855, 417] width 259 height 22
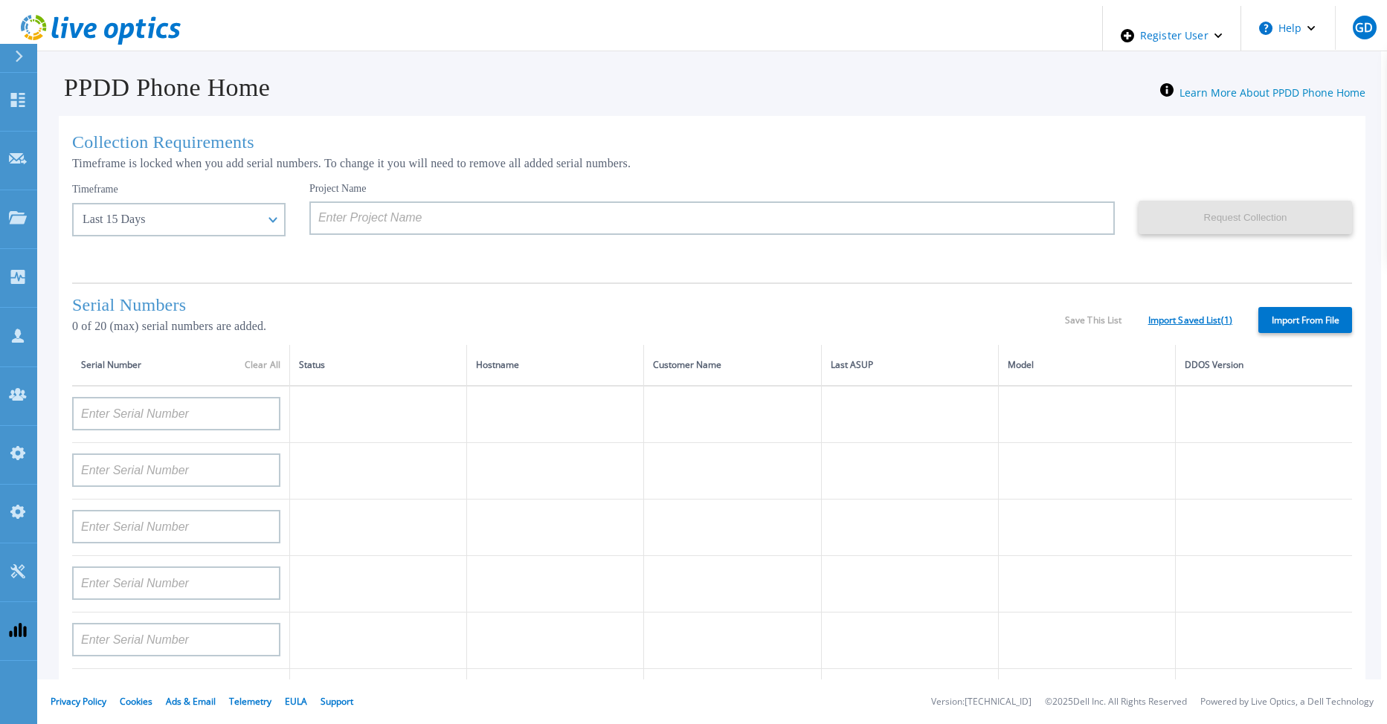
click at [1184, 318] on link "Import Saved List ( 1 )" at bounding box center [1190, 320] width 84 height 10
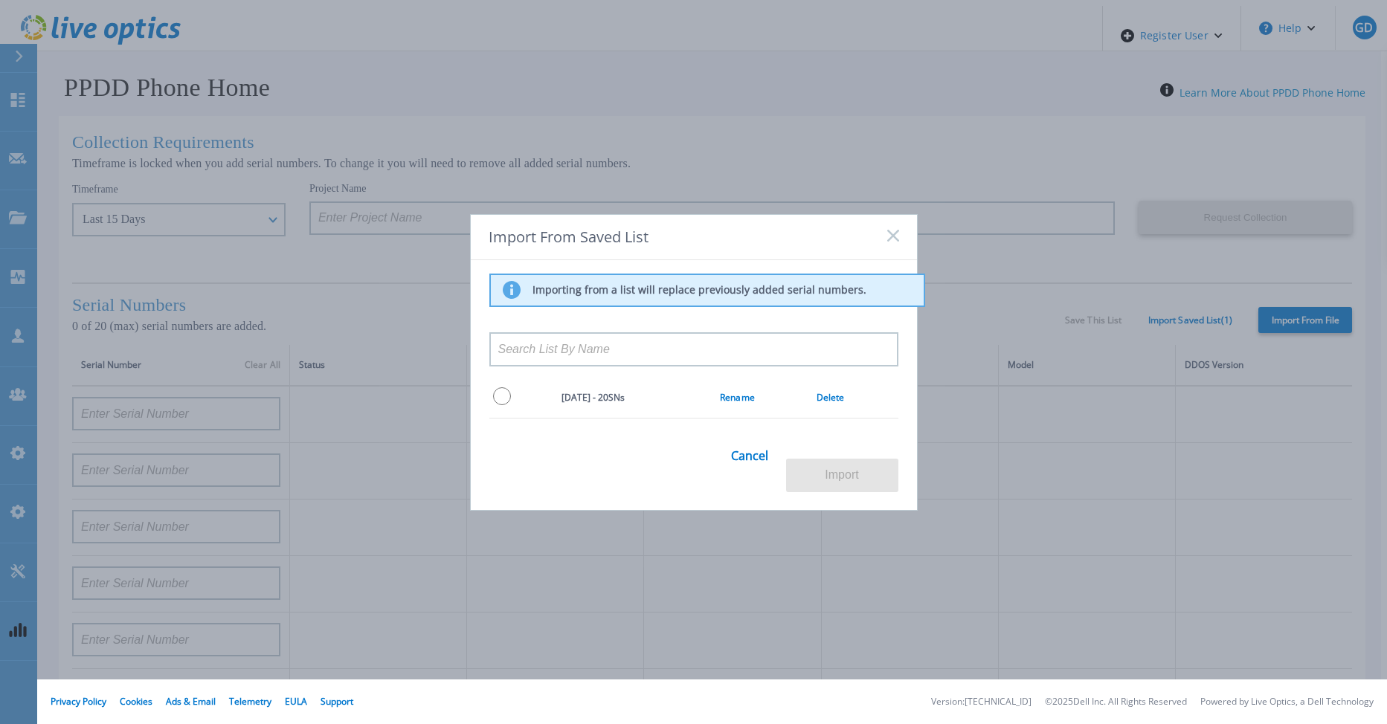
click at [498, 405] on input "radio" at bounding box center [502, 396] width 18 height 18
radio input "true"
click at [840, 468] on button "Import" at bounding box center [842, 475] width 112 height 33
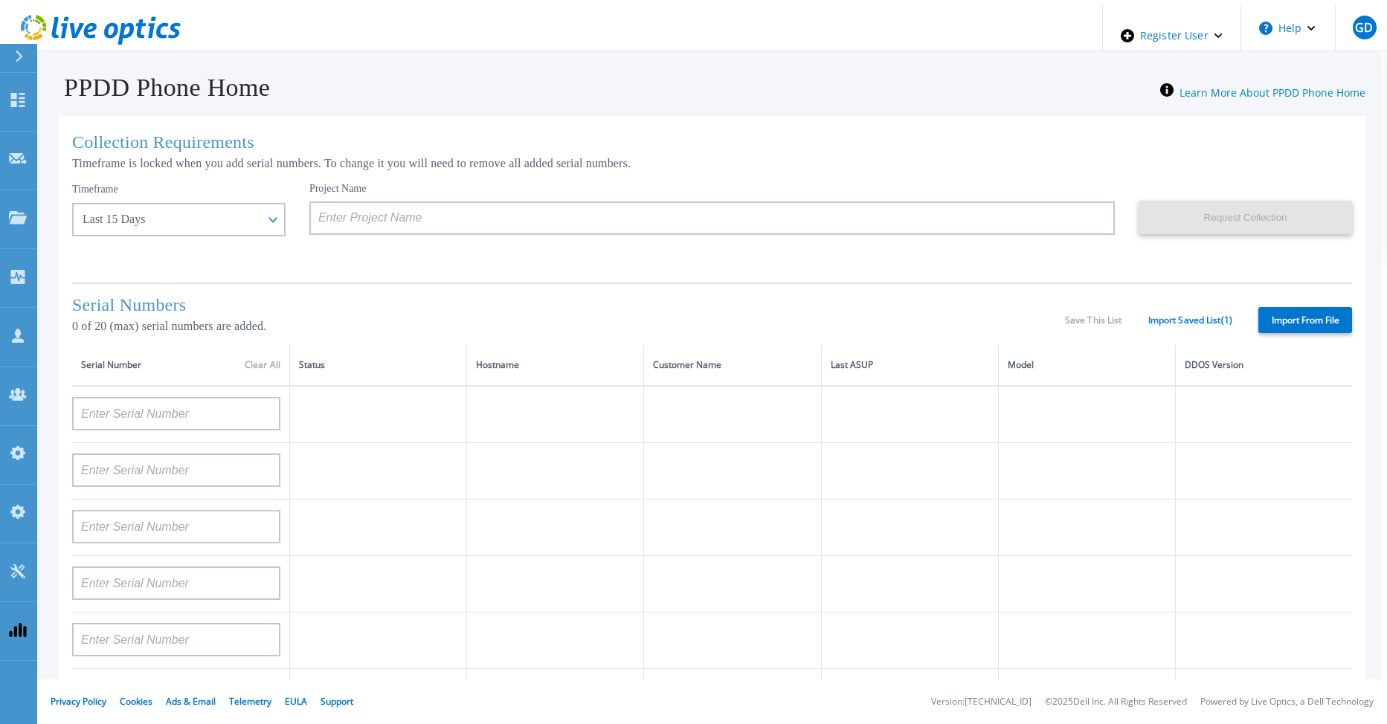
type input "APX00232004278"
type input "TF3J4180100097"
type input "DE404211748719"
type input "APM00181610916"
type input "APM00223204559"
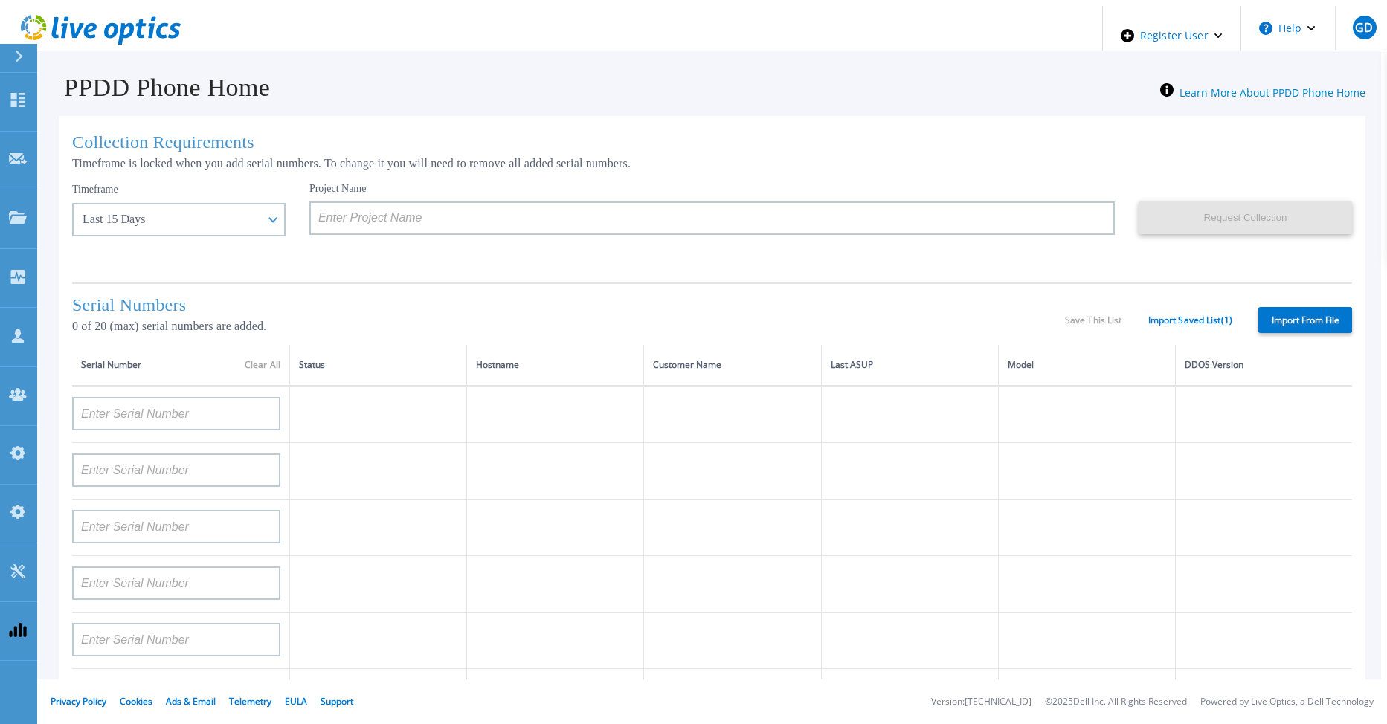
type input "APM00181623902"
type input "APM00213408994"
type input "CKM00192200744"
type input "APX00241704861"
type input "APM00214907936"
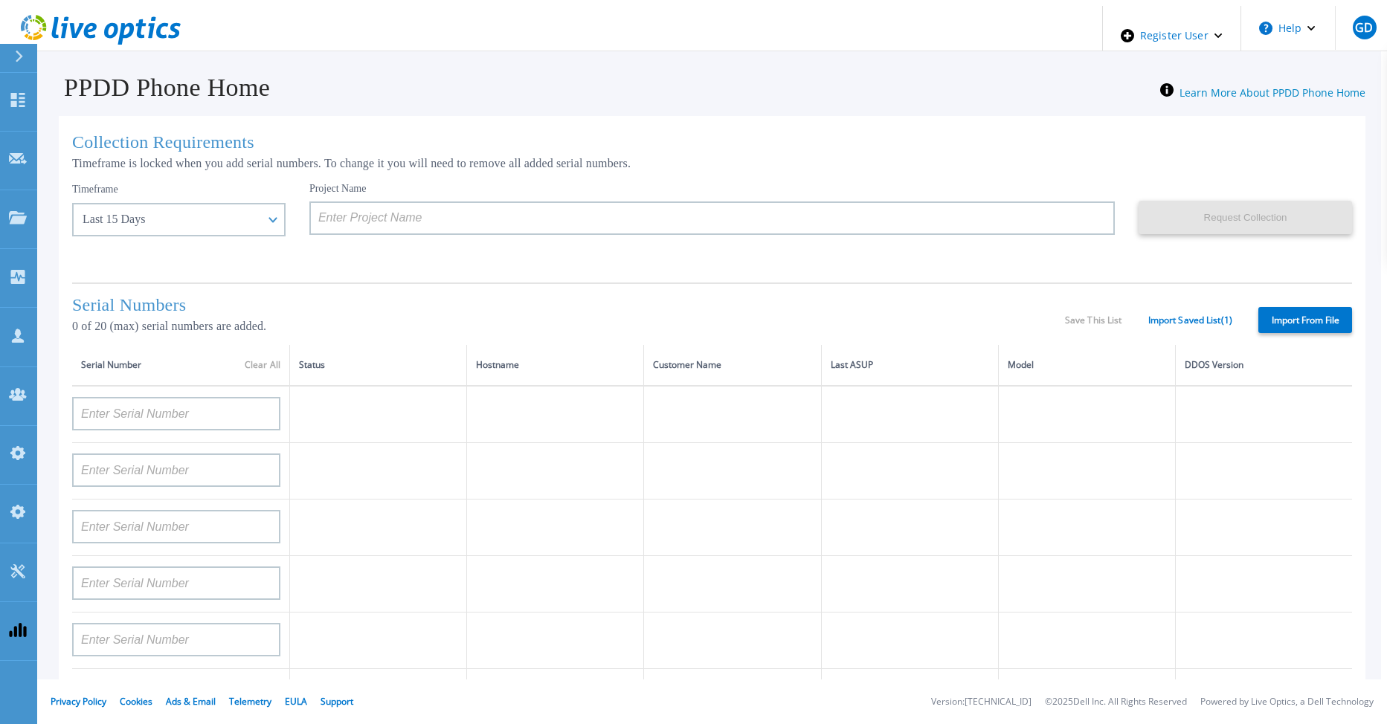
type input "CKM00193701478"
type input "CKM00184602619"
type input "APM00203219154"
type input "APM00212026970"
type input "APX00221800030"
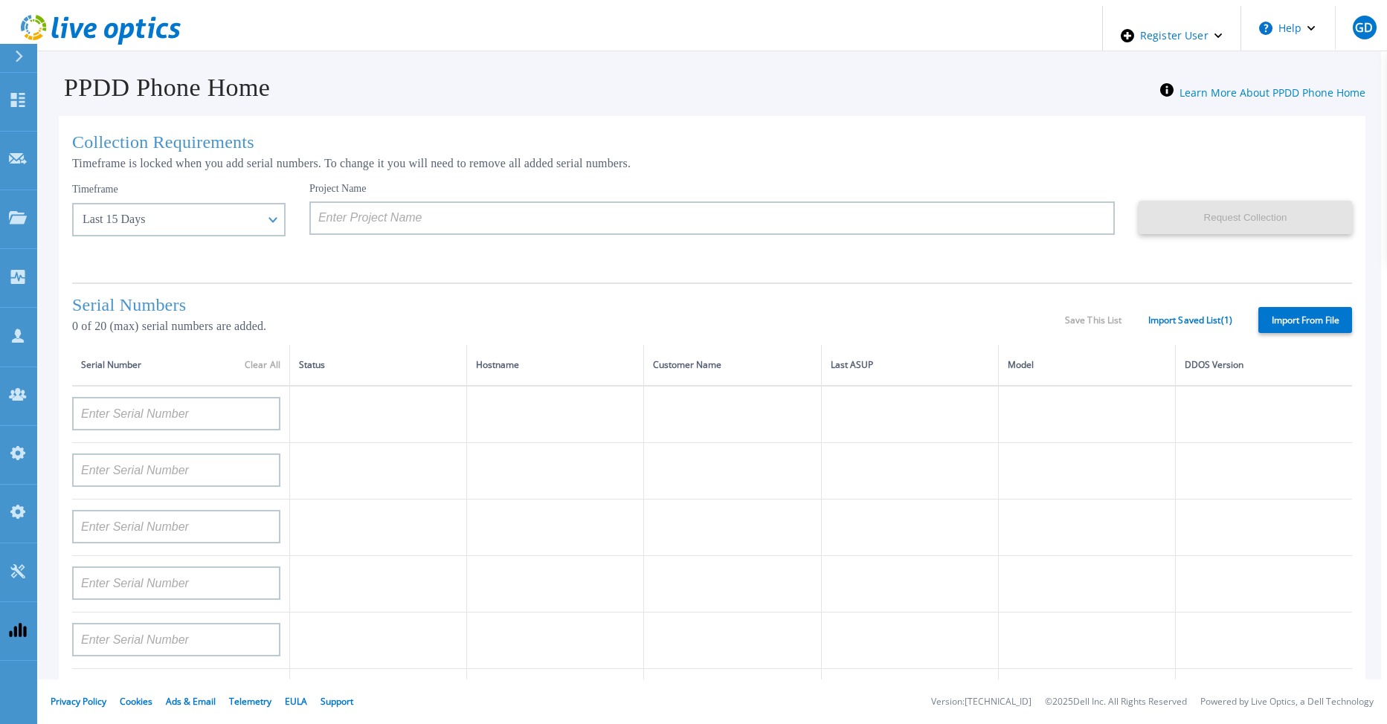
type input "APM00211507774"
type input "APM00212712898"
type input "APM00184715882"
type input "APM00211204803"
type input "APM00212026971"
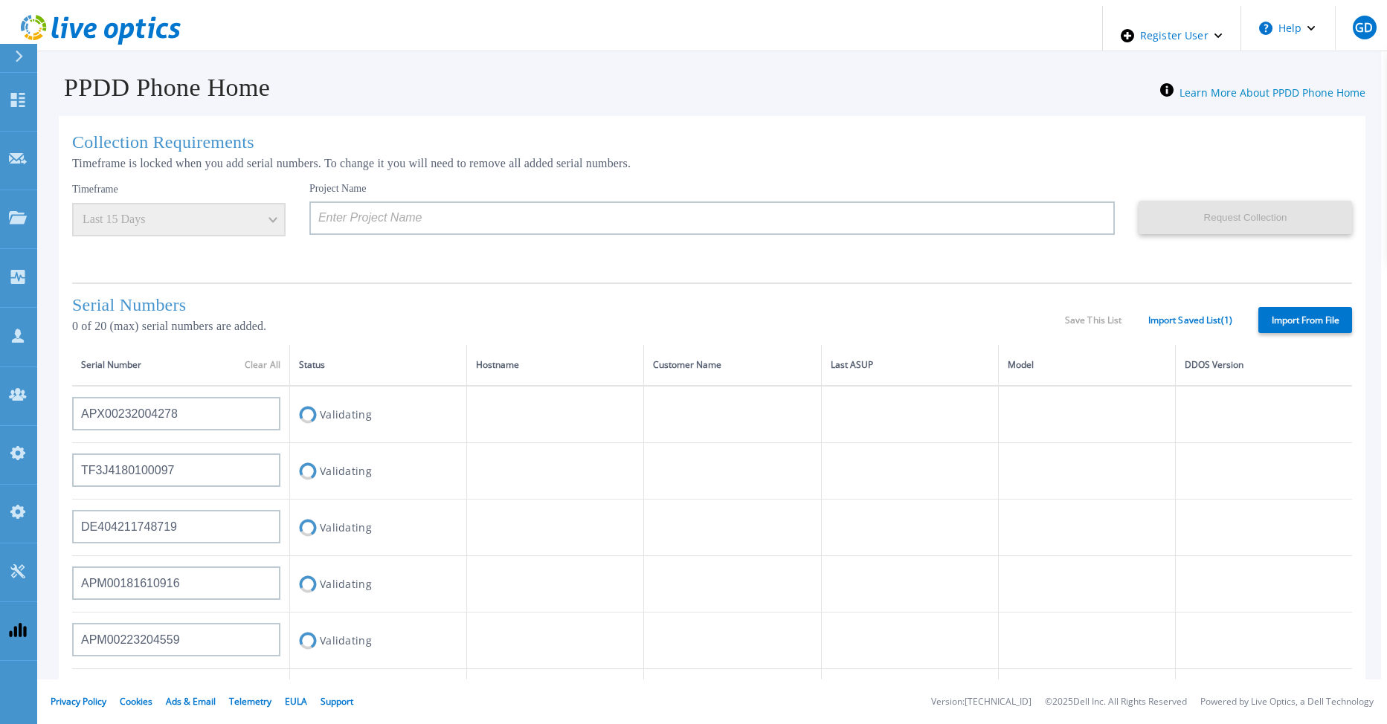
click at [394, 311] on h1 "Serial Numbers" at bounding box center [568, 305] width 993 height 20
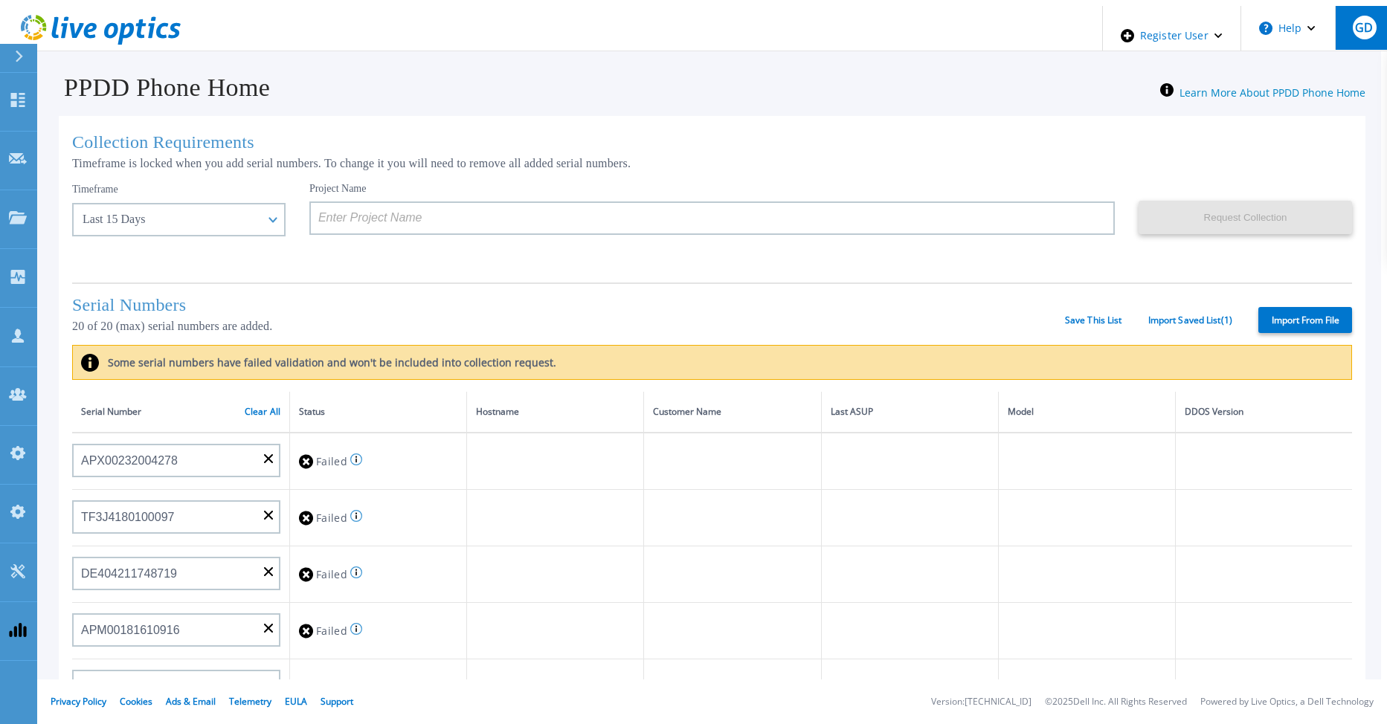
click at [1361, 25] on span "GD" at bounding box center [1364, 28] width 18 height 12
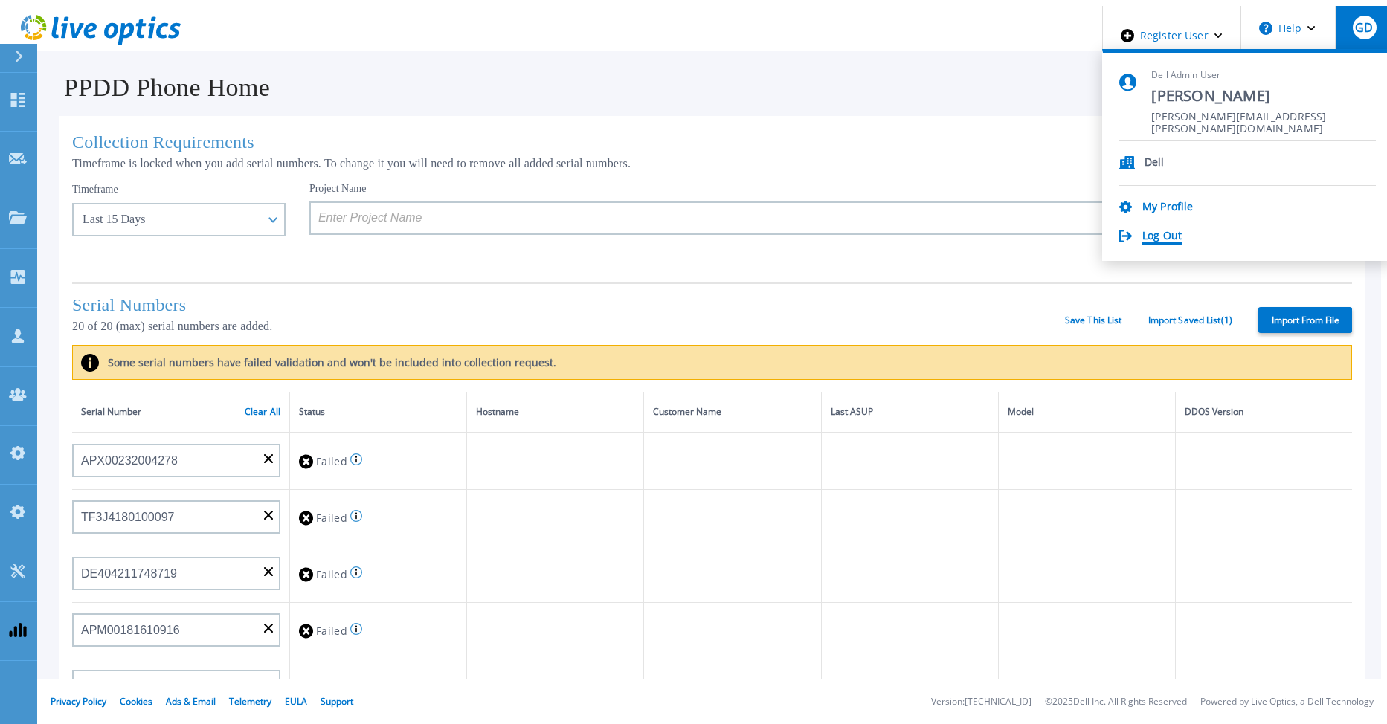
click at [1181, 230] on link "Log Out" at bounding box center [1161, 237] width 39 height 14
